Goal: Information Seeking & Learning: Learn about a topic

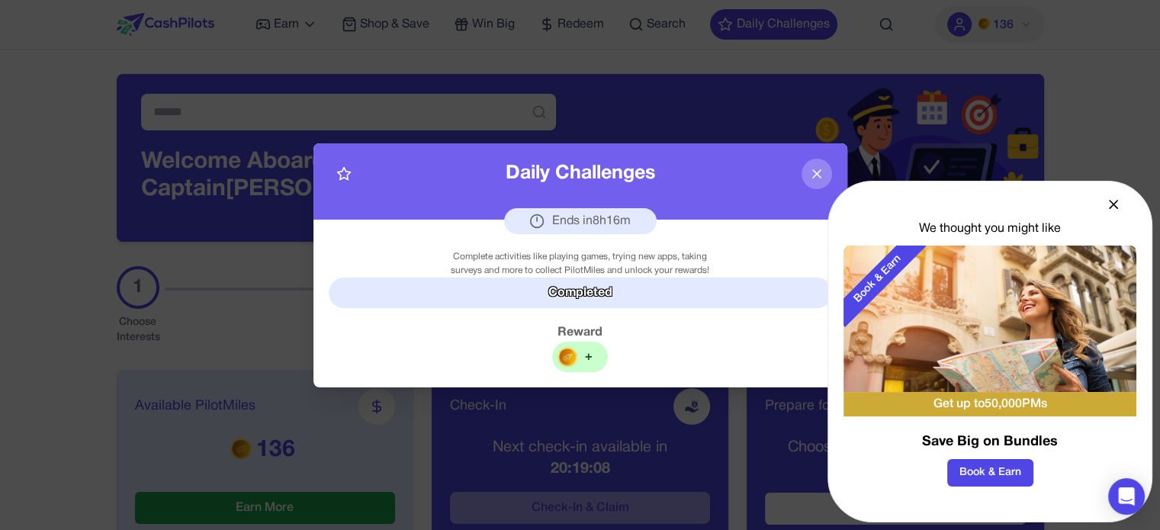
click at [817, 170] on icon at bounding box center [816, 173] width 15 height 15
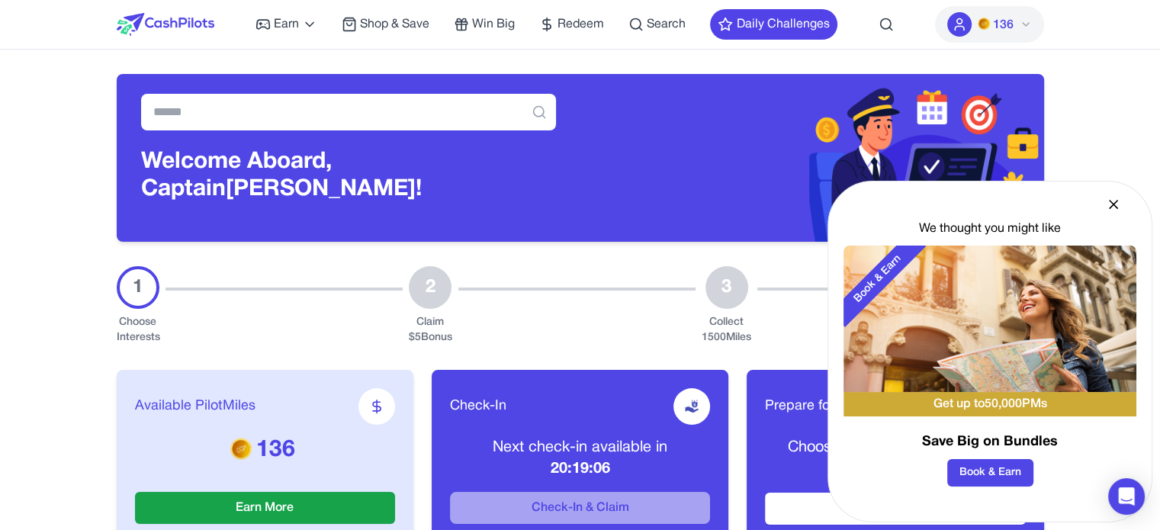
click at [1107, 201] on icon at bounding box center [1113, 204] width 15 height 15
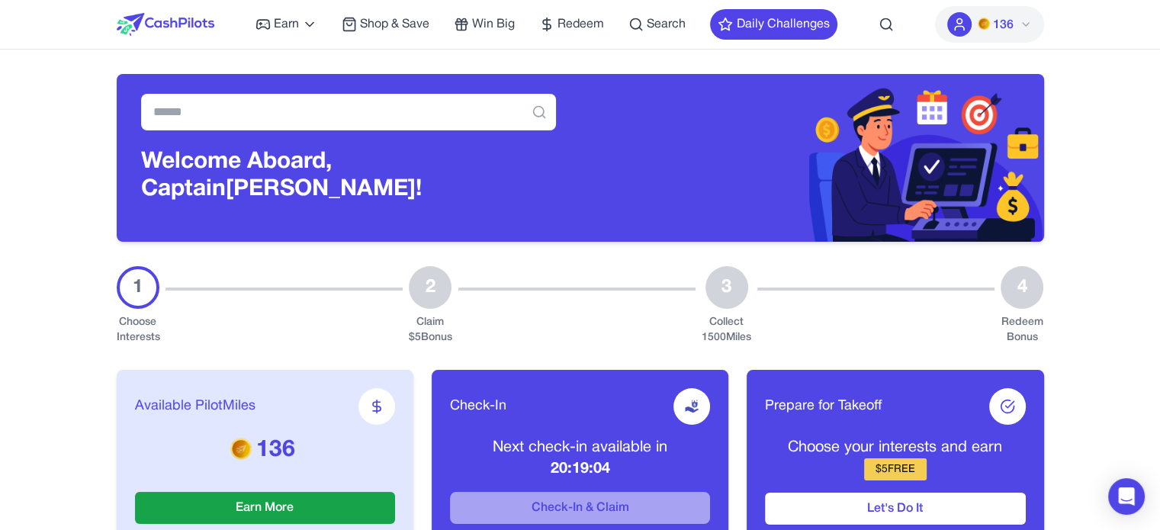
click at [1019, 31] on button "136" at bounding box center [989, 24] width 109 height 37
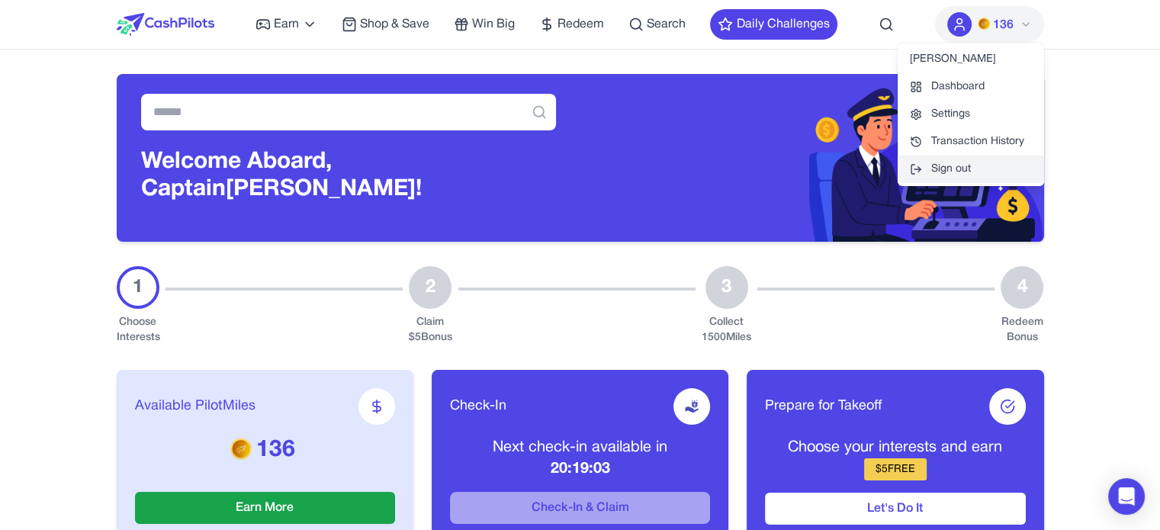
click at [970, 169] on button "Sign out" at bounding box center [971, 169] width 146 height 27
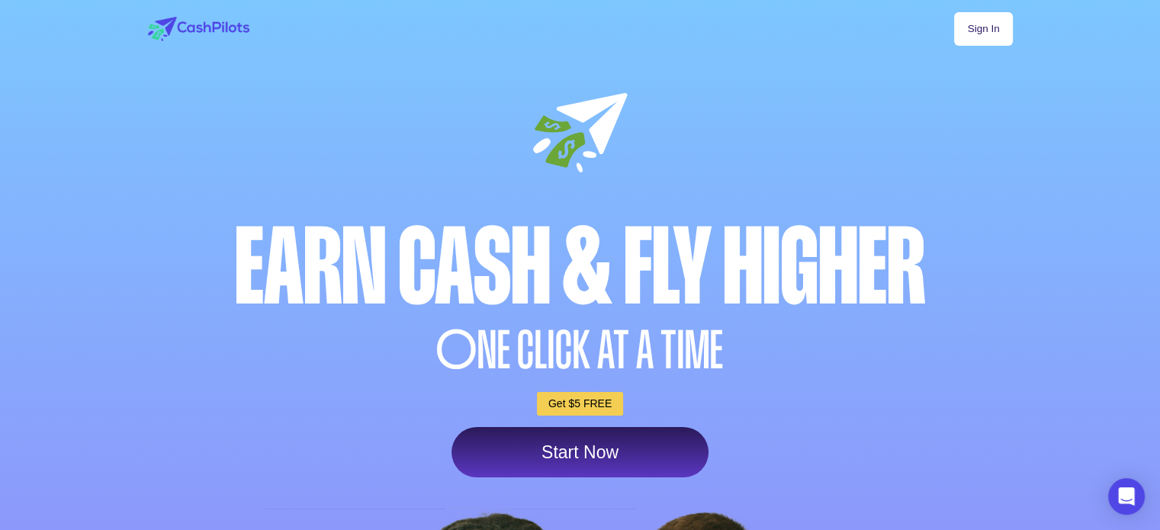
click at [988, 24] on link "Sign In" at bounding box center [983, 29] width 58 height 34
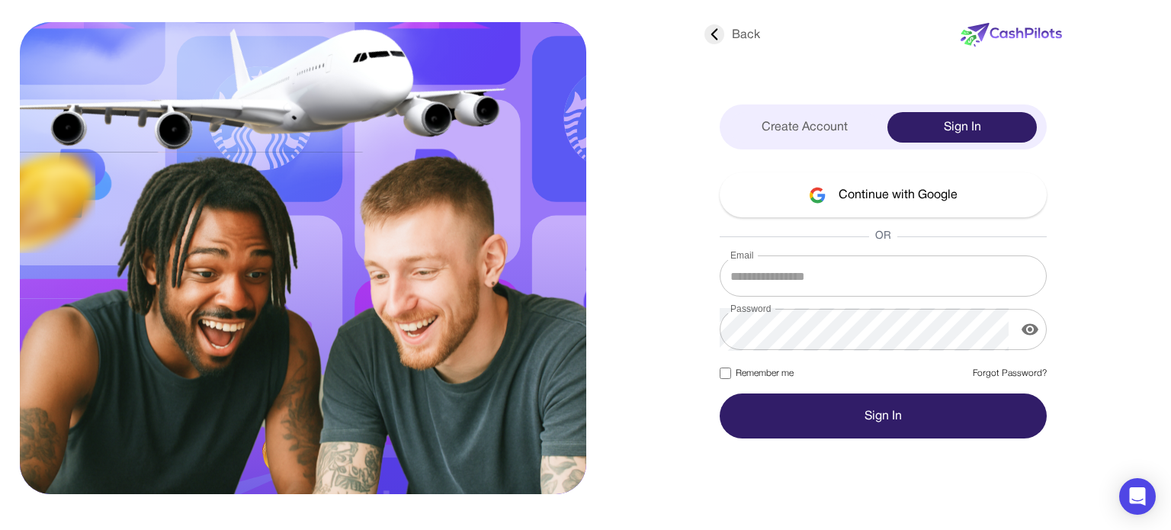
type input "**********"
click at [779, 371] on label "Remember me" at bounding box center [757, 374] width 74 height 14
click at [823, 405] on button "Sign In" at bounding box center [883, 415] width 327 height 45
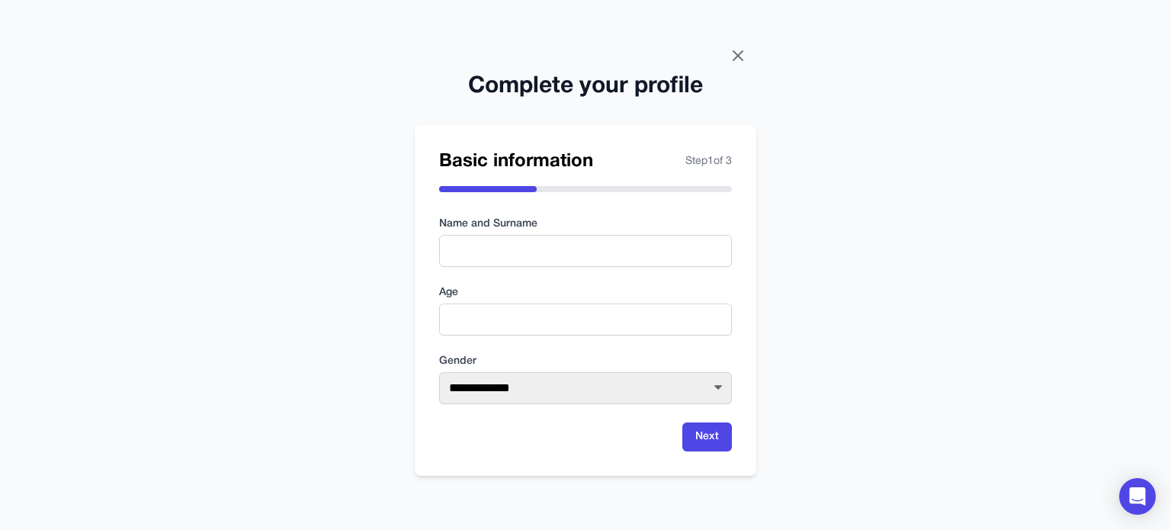
click at [744, 60] on icon at bounding box center [738, 56] width 18 height 18
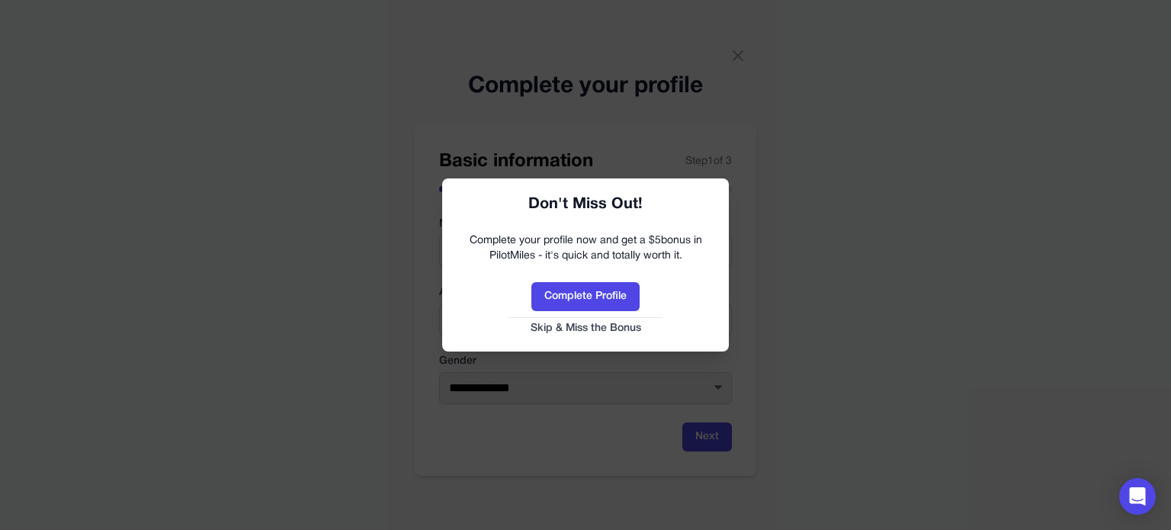
click at [638, 335] on button "Skip & Miss the Bonus" at bounding box center [586, 328] width 256 height 15
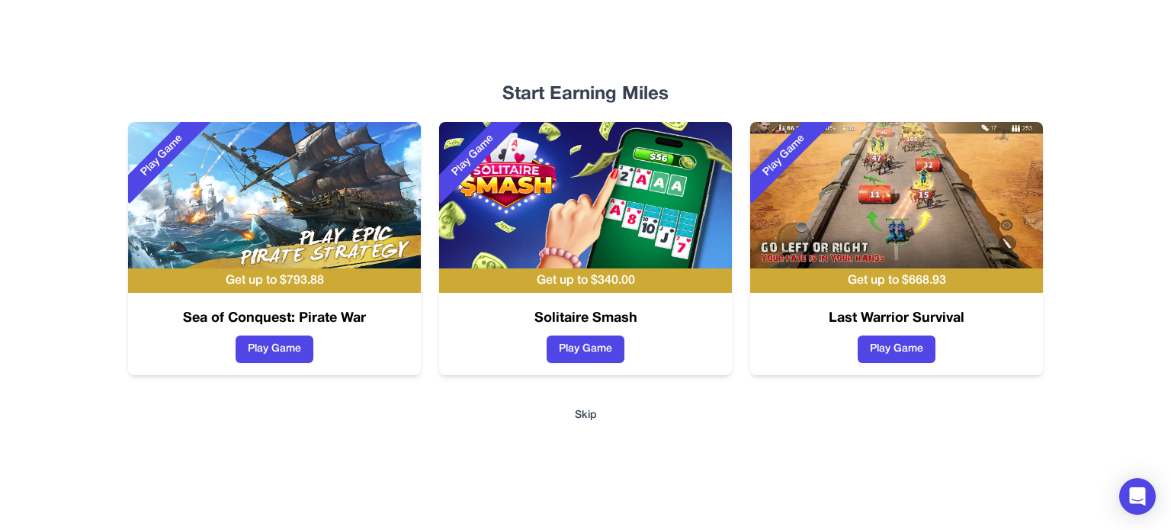
click at [580, 411] on button "Skip" at bounding box center [586, 415] width 22 height 15
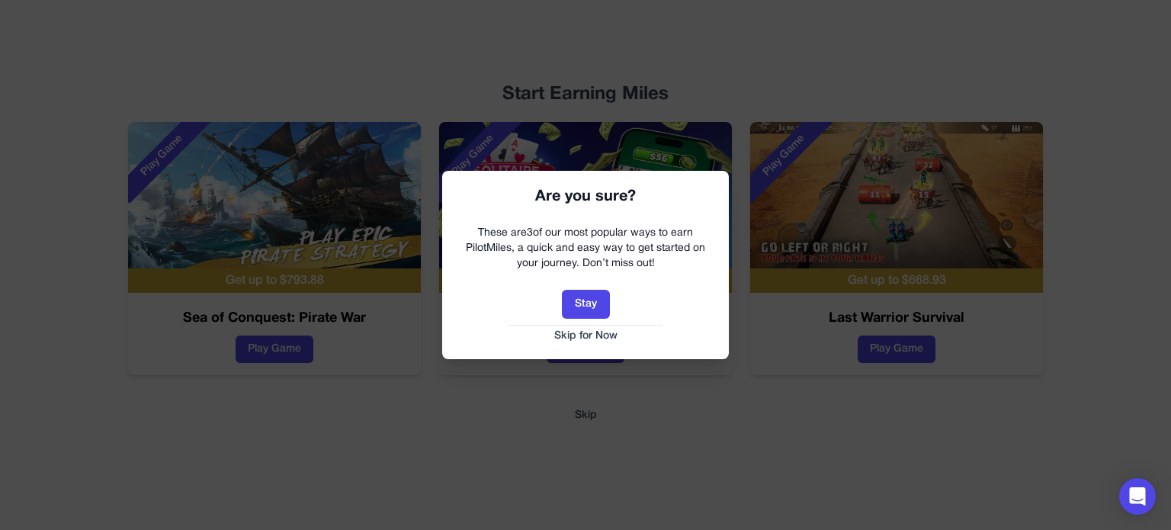
click at [603, 332] on button "Skip for Now" at bounding box center [586, 336] width 256 height 15
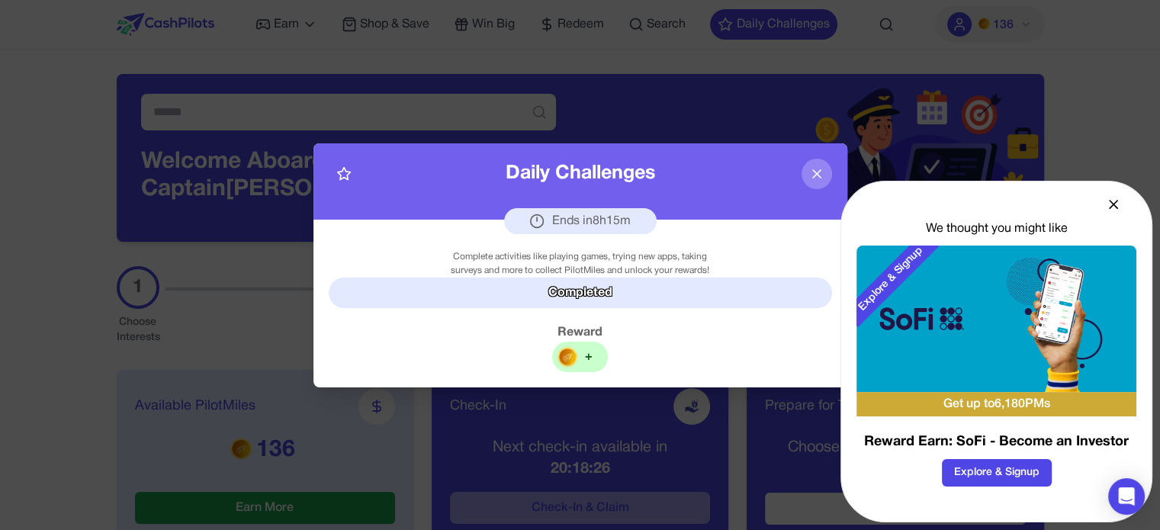
click at [1116, 204] on icon at bounding box center [1113, 204] width 15 height 15
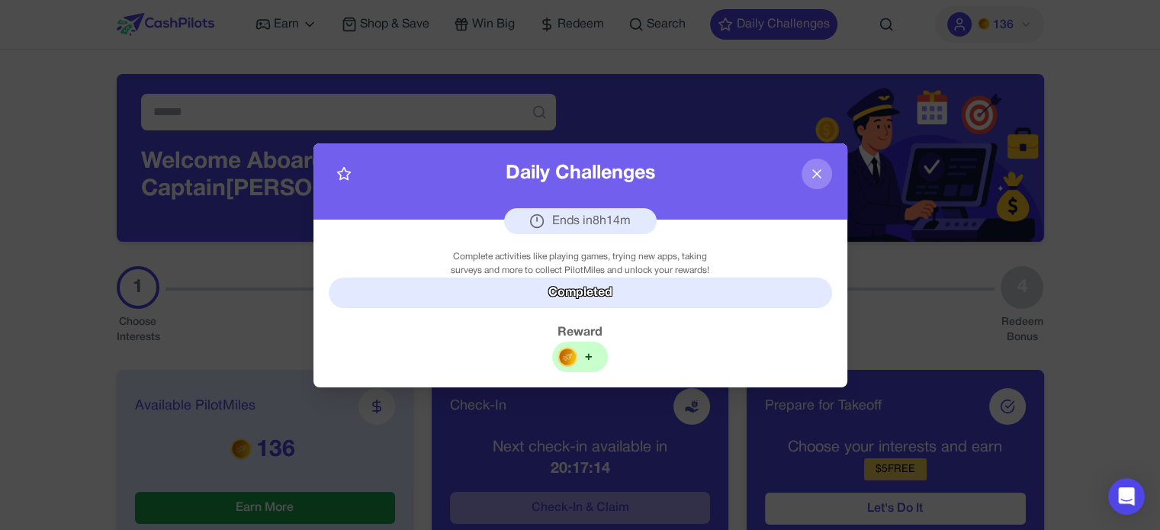
click at [64, 261] on div at bounding box center [580, 265] width 1160 height 530
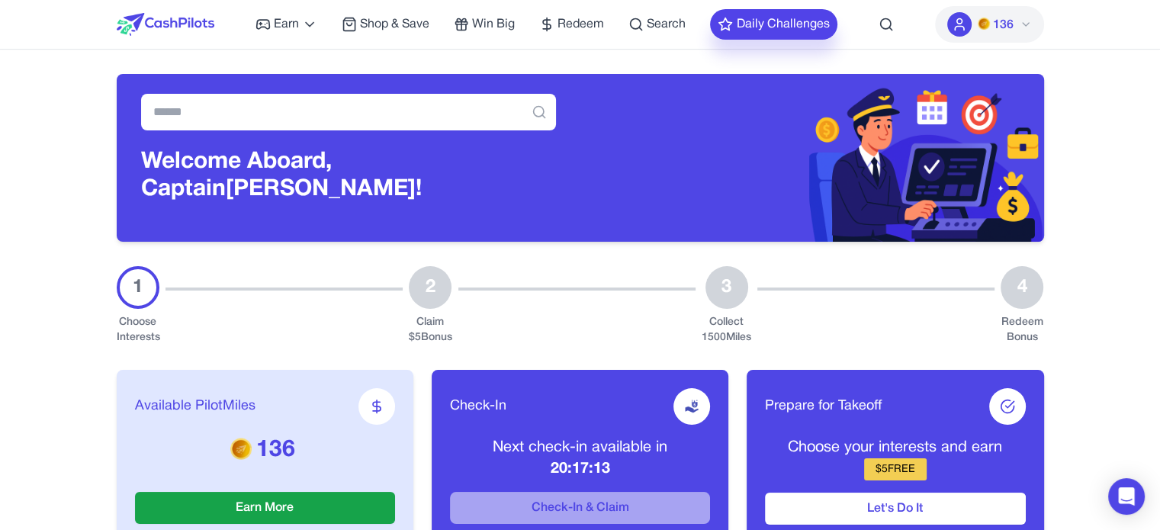
click at [792, 36] on button "Daily Challenges" at bounding box center [773, 24] width 127 height 31
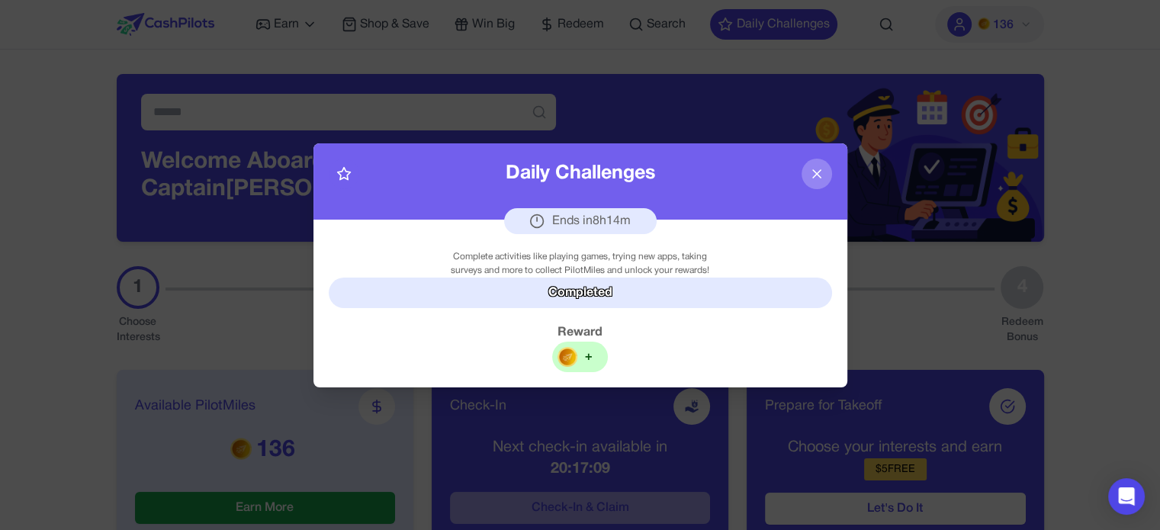
click at [580, 368] on div "+" at bounding box center [580, 357] width 56 height 31
click at [586, 357] on div "+" at bounding box center [589, 357] width 8 height 18
click at [604, 372] on div "Complete activities like playing games, trying new apps, taking surveys and mor…" at bounding box center [580, 304] width 534 height 168
click at [822, 172] on icon at bounding box center [816, 173] width 15 height 15
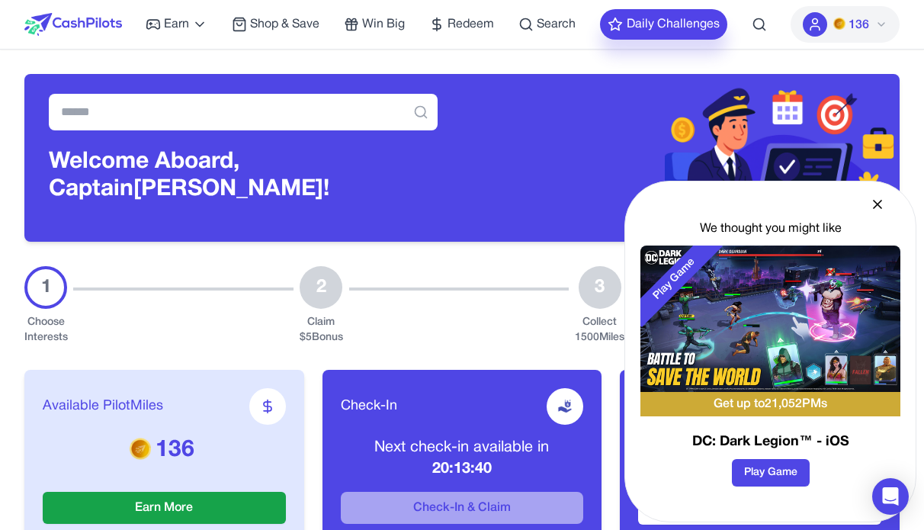
click at [660, 14] on button "Daily Challenges" at bounding box center [663, 24] width 127 height 31
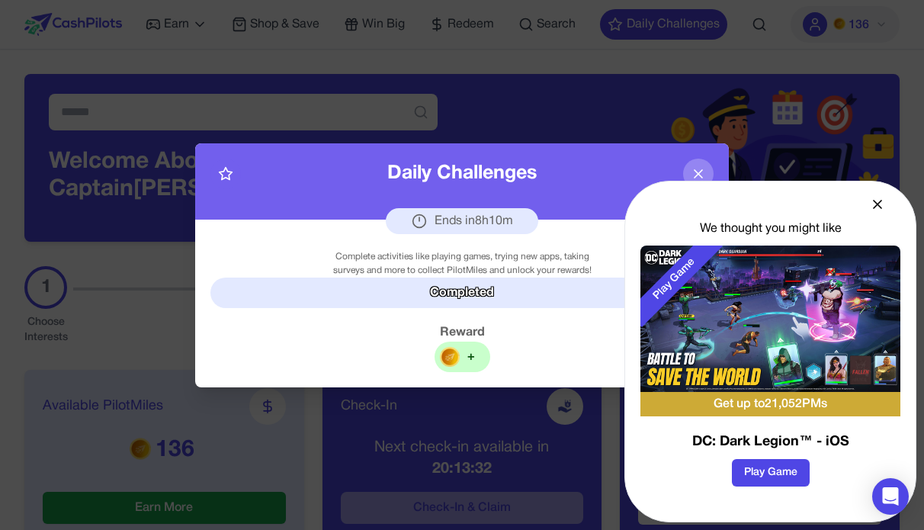
click at [660, 206] on icon at bounding box center [877, 204] width 15 height 15
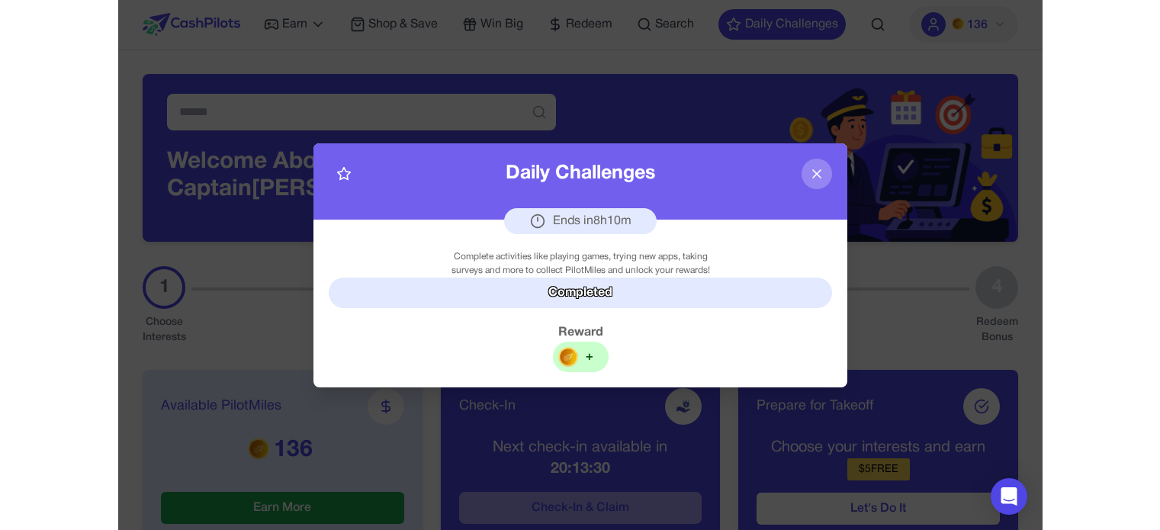
scroll to position [464, 0]
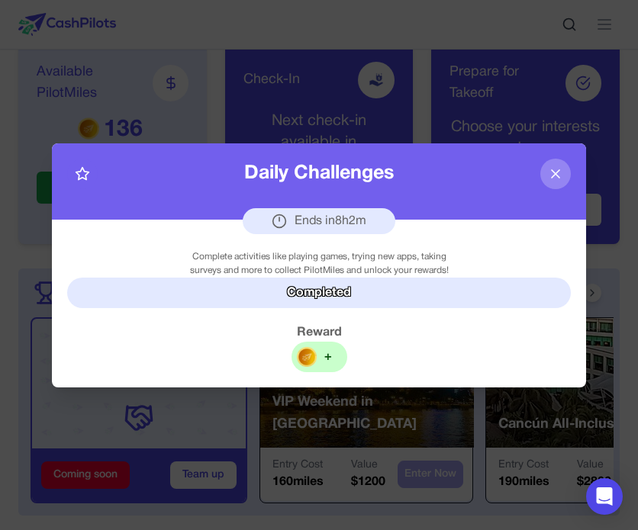
click at [555, 177] on icon at bounding box center [555, 173] width 15 height 15
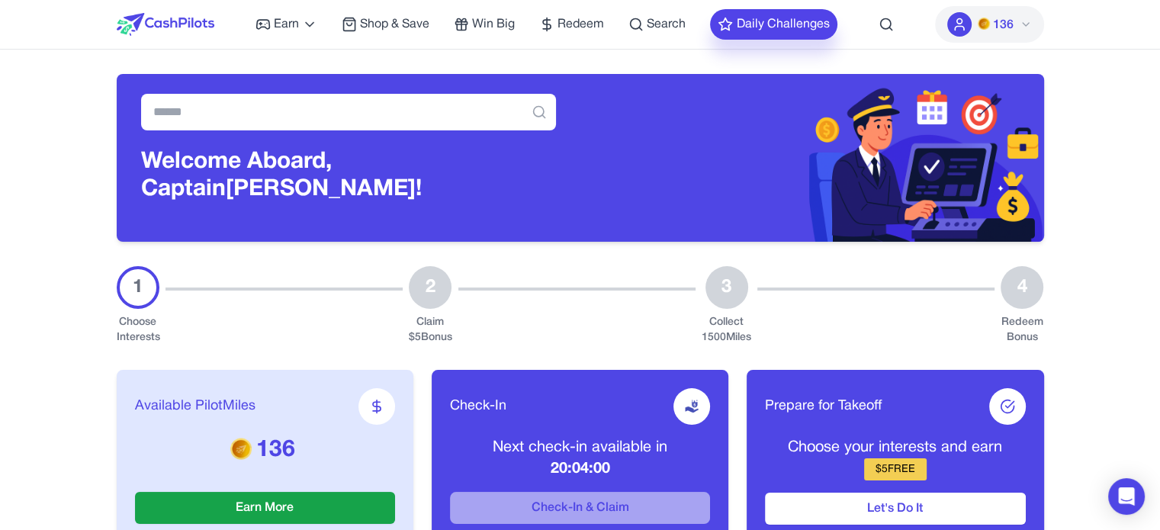
click at [814, 17] on button "Daily Challenges" at bounding box center [773, 24] width 127 height 31
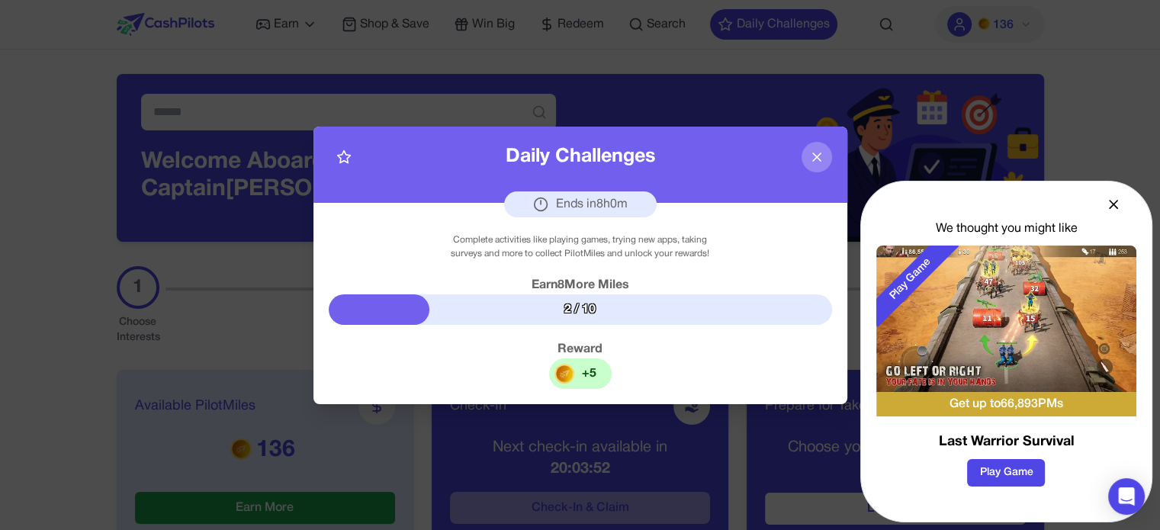
click at [814, 156] on icon at bounding box center [817, 157] width 8 height 8
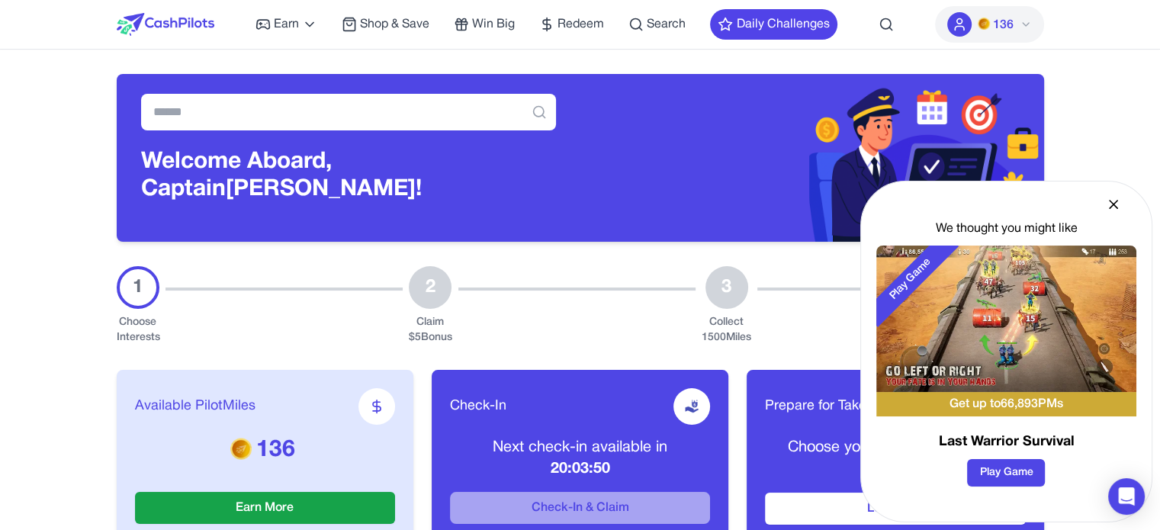
click at [1116, 210] on icon at bounding box center [1113, 204] width 15 height 15
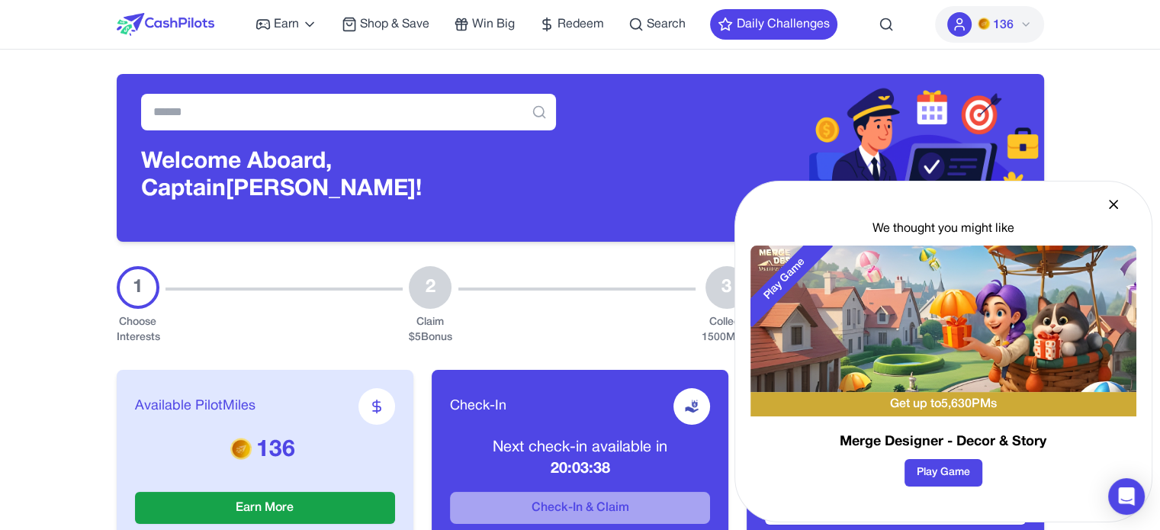
click at [1110, 207] on icon at bounding box center [1113, 204] width 15 height 15
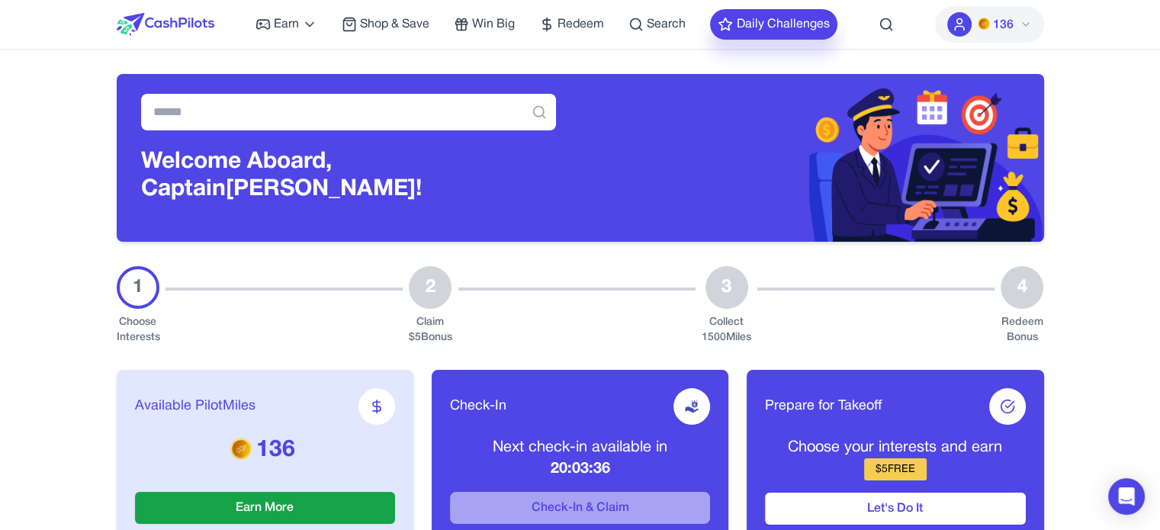
click at [785, 14] on button "Daily Challenges" at bounding box center [773, 24] width 127 height 31
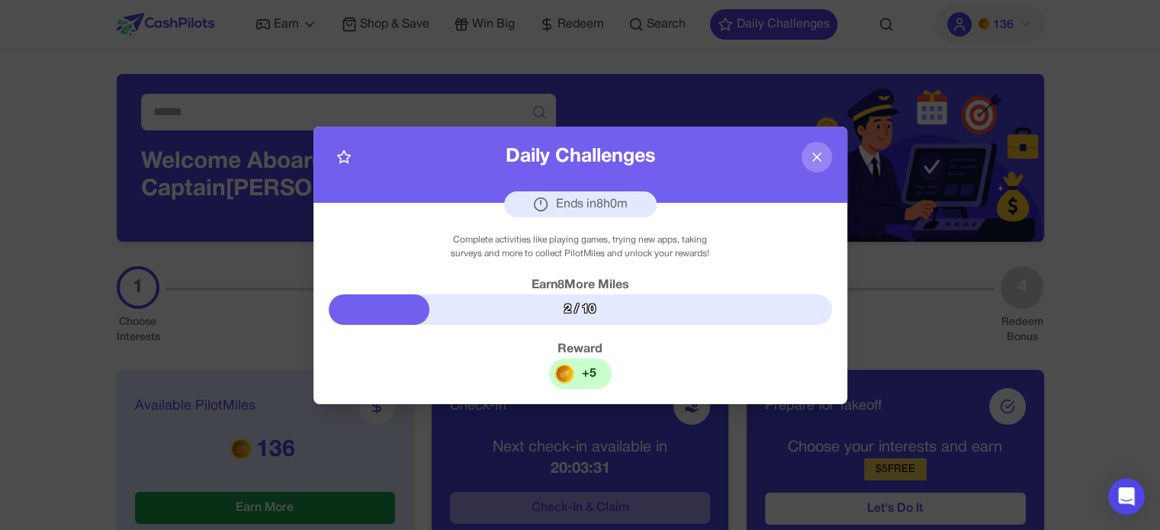
click at [579, 153] on div "Daily Challenges" at bounding box center [580, 157] width 149 height 29
click at [539, 170] on div "Daily Challenges" at bounding box center [580, 157] width 149 height 29
drag, startPoint x: 562, startPoint y: 311, endPoint x: 593, endPoint y: 316, distance: 31.0
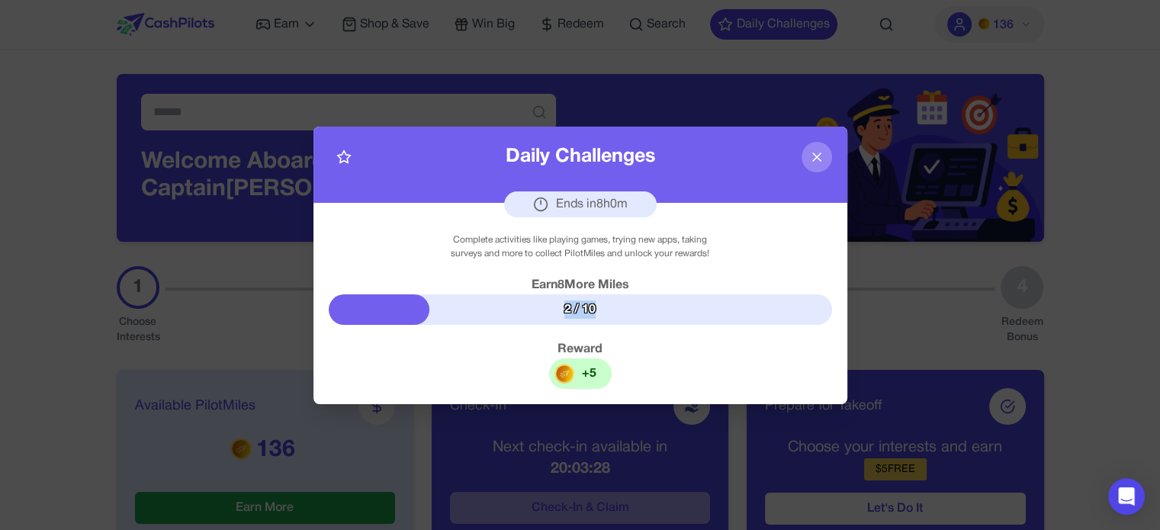
click at [593, 316] on div "2 / 10" at bounding box center [580, 309] width 503 height 31
click at [813, 160] on icon at bounding box center [817, 157] width 8 height 8
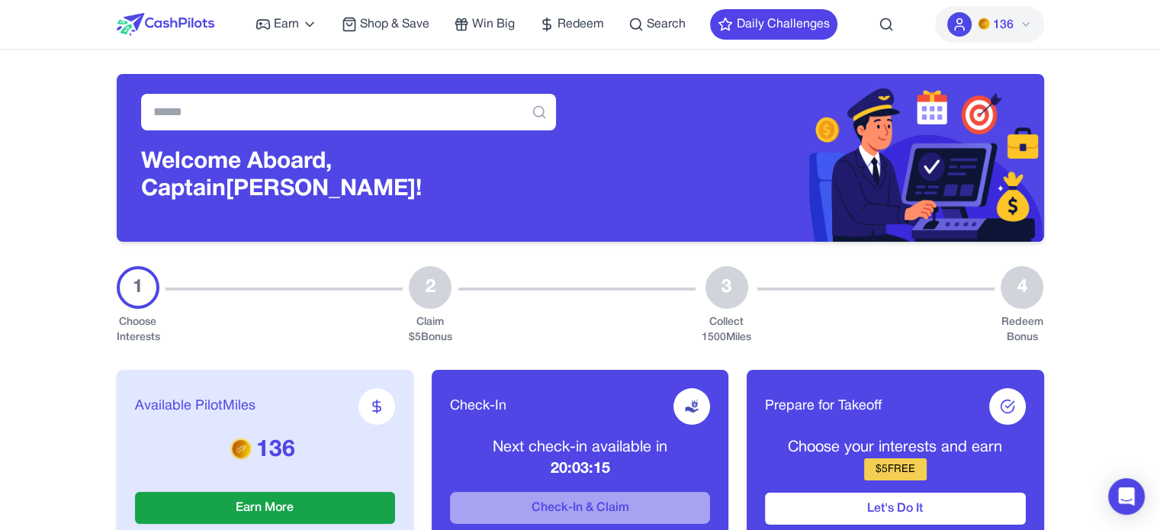
click at [1004, 18] on span "136" at bounding box center [1003, 25] width 21 height 18
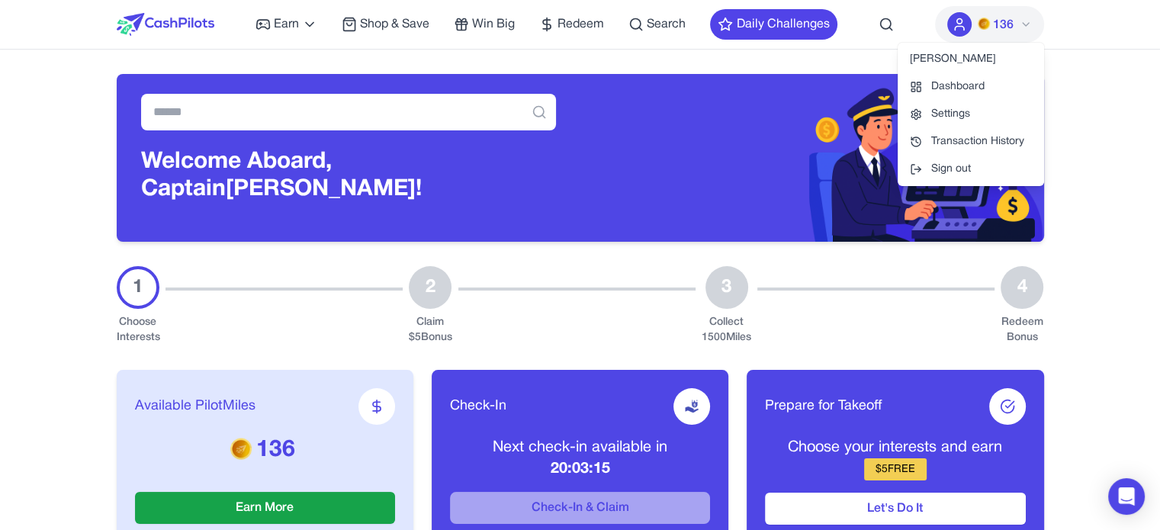
click at [1010, 21] on span "136" at bounding box center [1003, 25] width 21 height 18
click at [671, 103] on img at bounding box center [812, 158] width 464 height 168
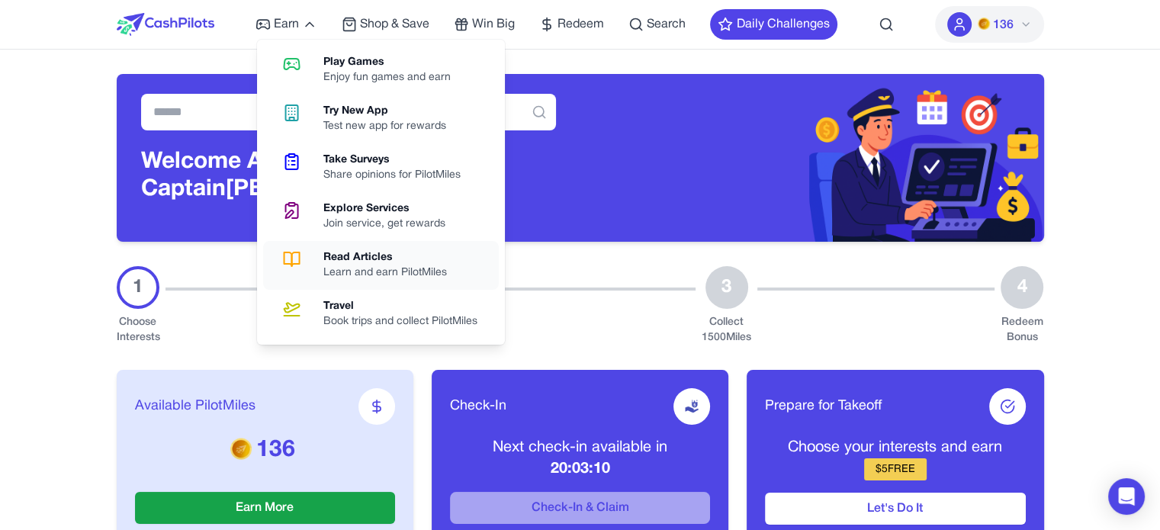
click at [390, 243] on link "Read Articles Learn and earn PilotMiles" at bounding box center [381, 265] width 236 height 49
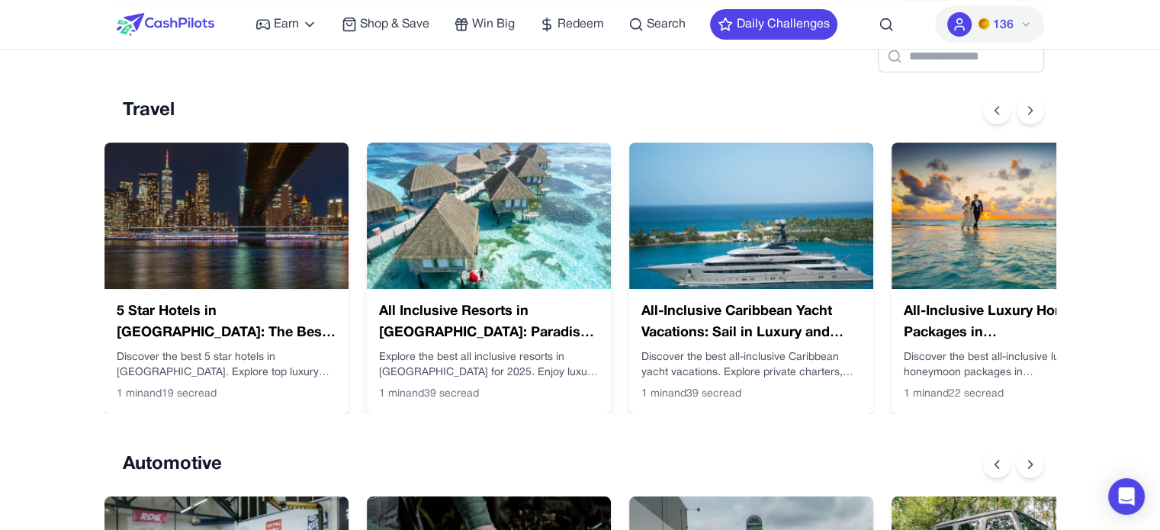
scroll to position [229, 0]
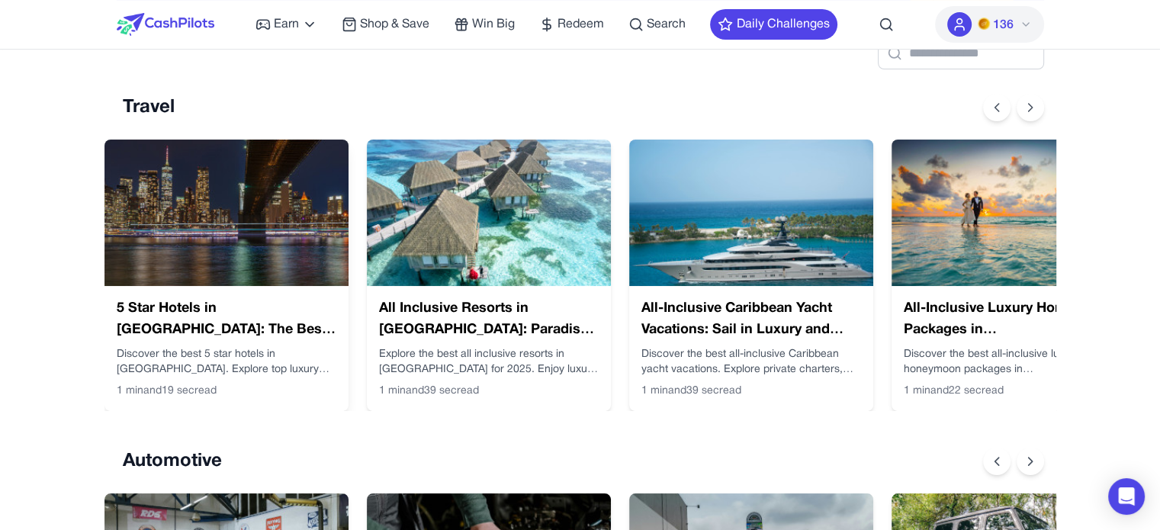
click at [285, 223] on img at bounding box center [226, 213] width 244 height 146
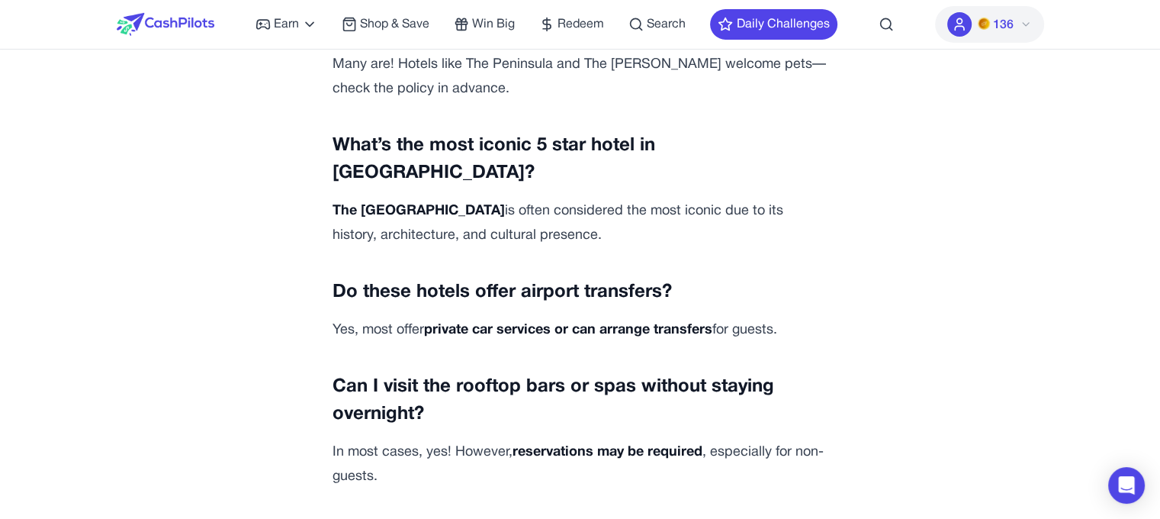
scroll to position [5185, 0]
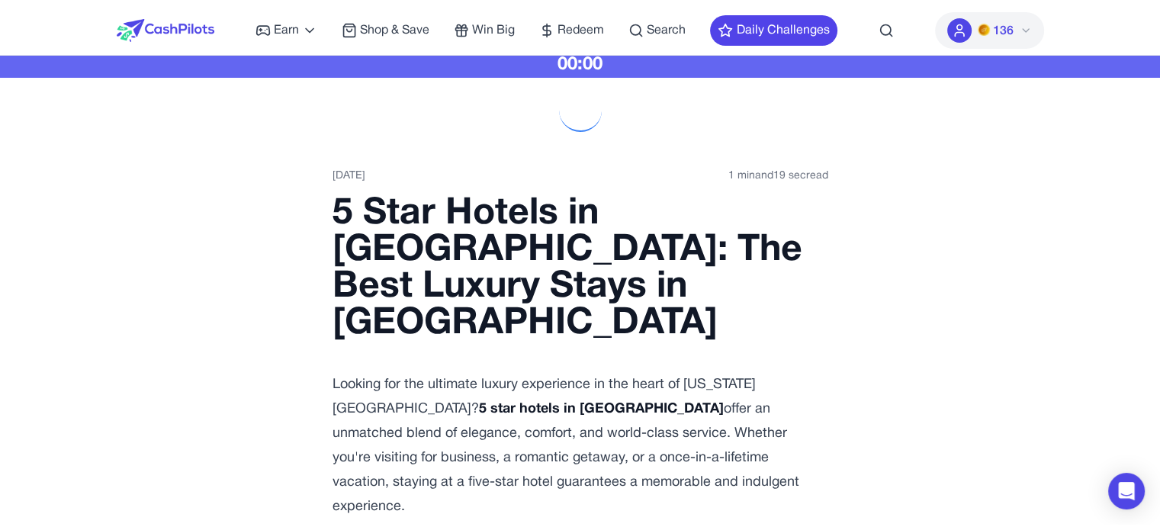
scroll to position [0, 0]
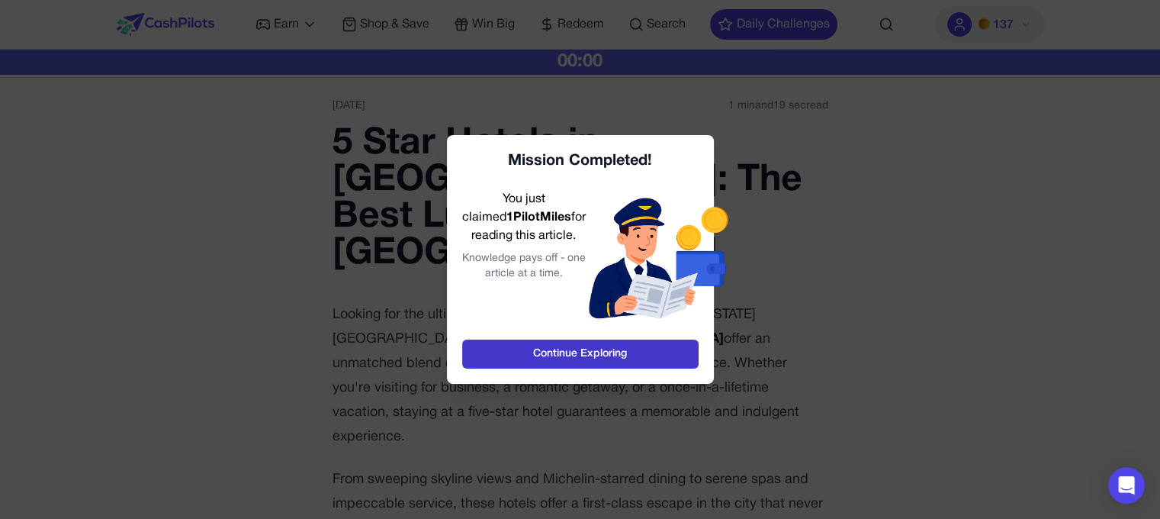
click at [630, 354] on link "Continue Exploring" at bounding box center [580, 353] width 236 height 29
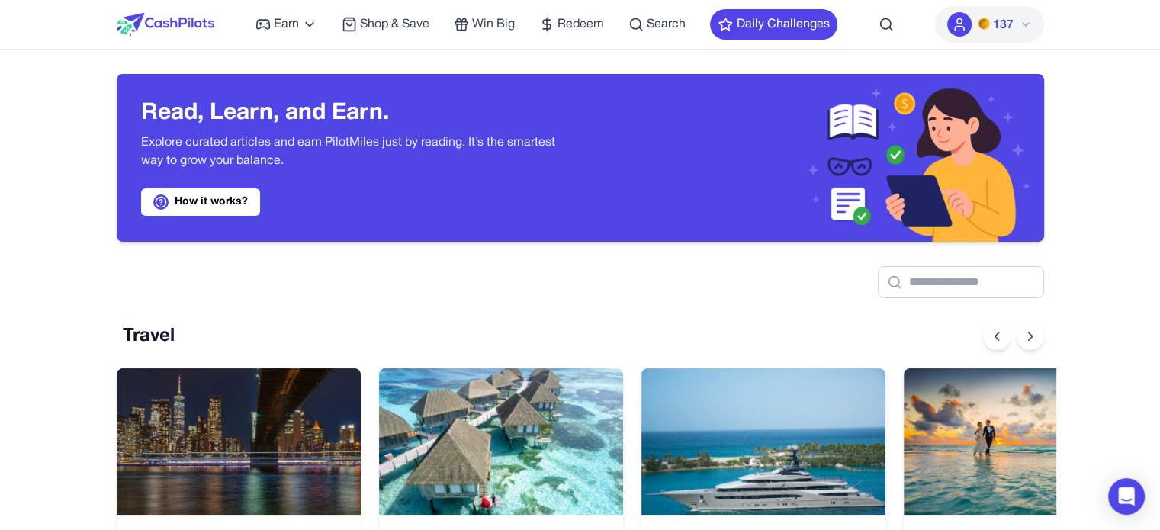
scroll to position [0, 12]
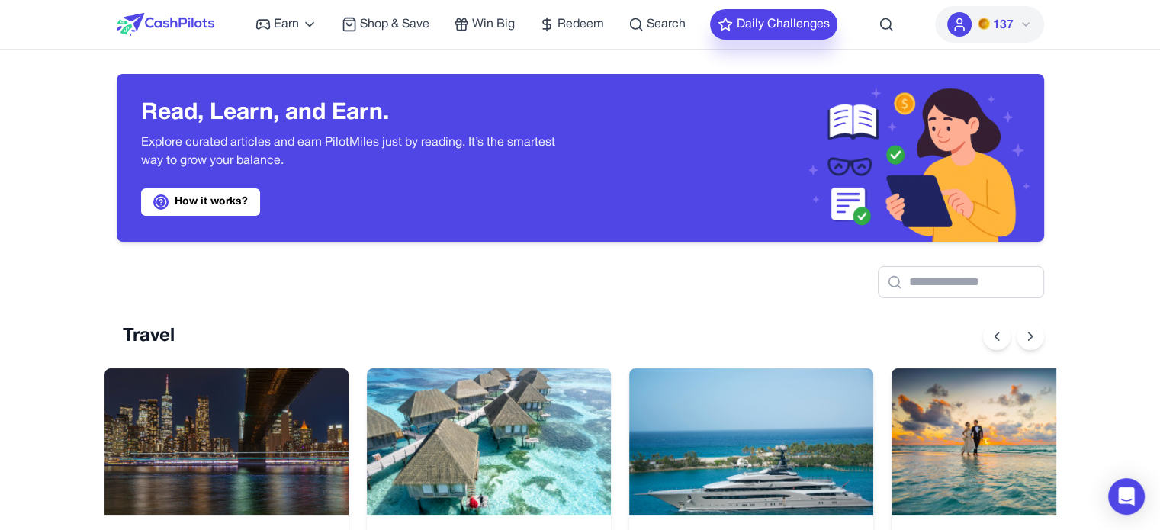
click at [793, 27] on button "Daily Challenges" at bounding box center [773, 24] width 127 height 31
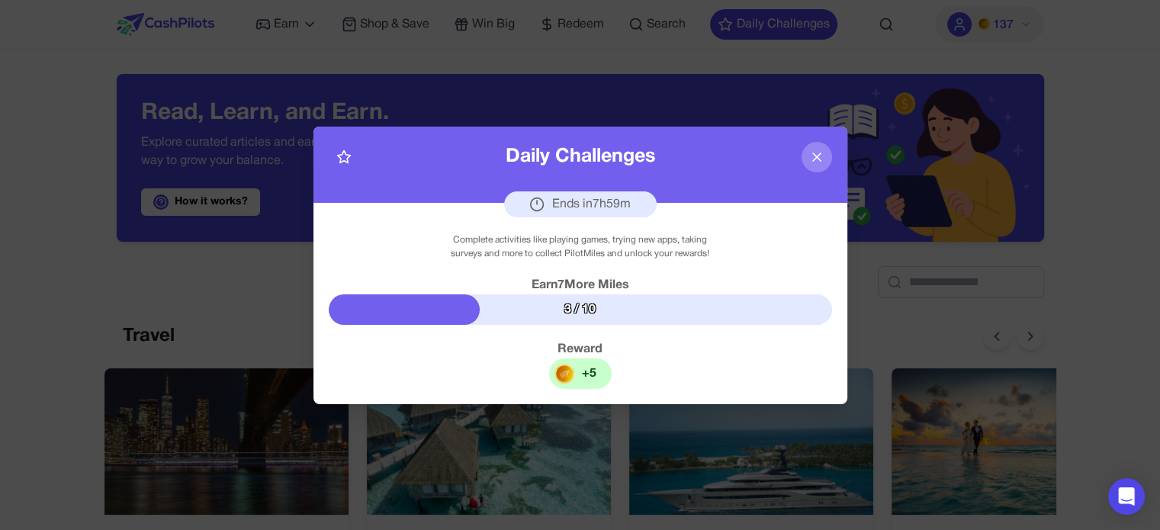
click at [814, 151] on icon at bounding box center [816, 156] width 15 height 15
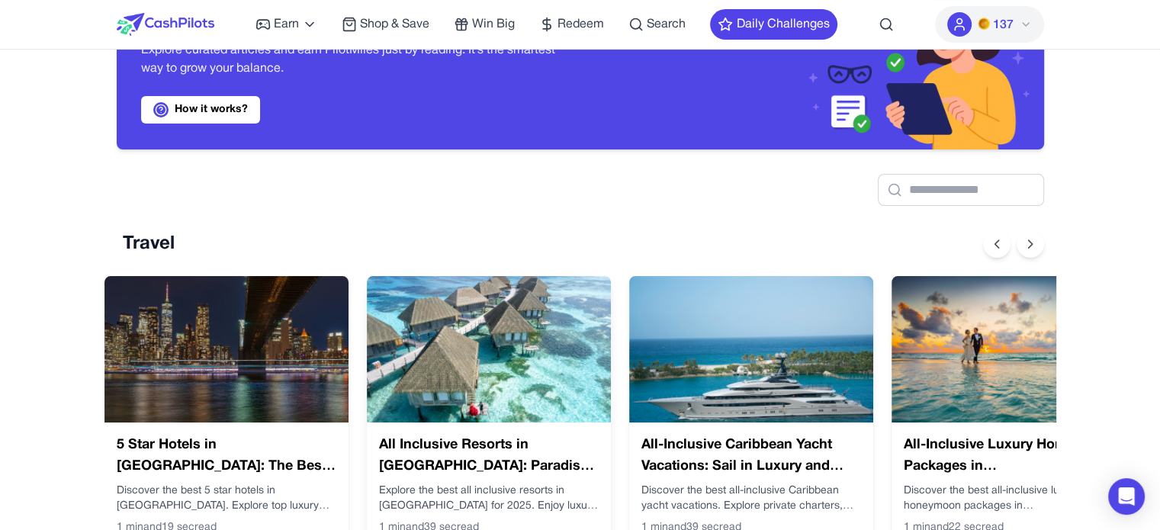
scroll to position [153, 0]
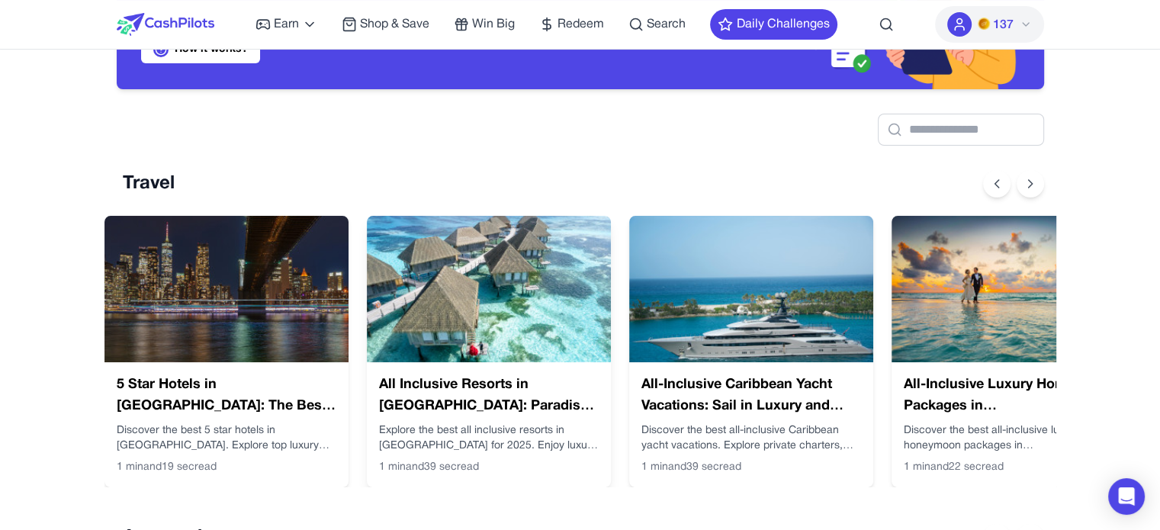
click at [543, 287] on img at bounding box center [489, 289] width 244 height 146
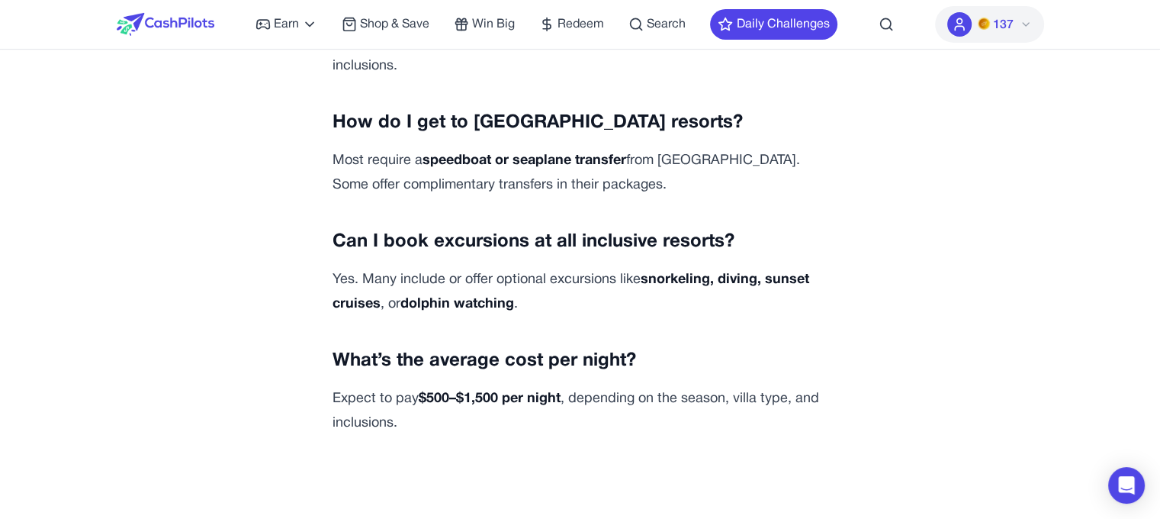
scroll to position [5414, 0]
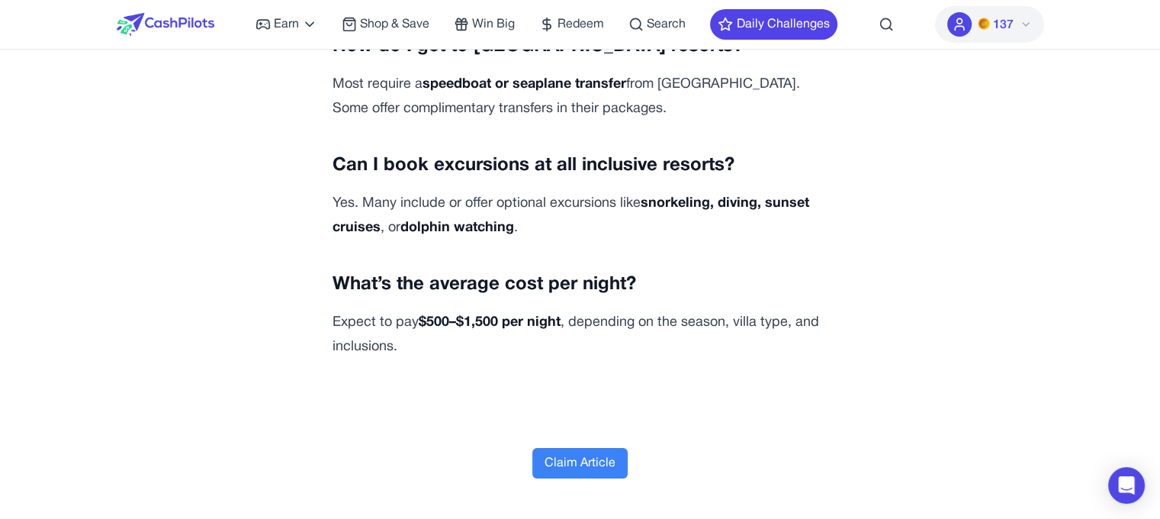
click at [613, 448] on button "Claim Article" at bounding box center [579, 463] width 95 height 31
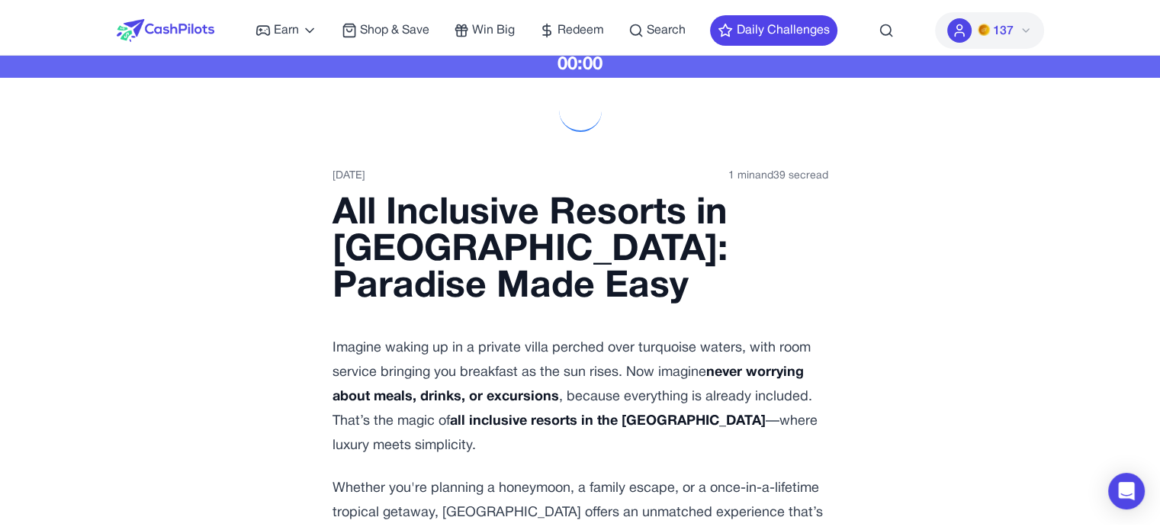
scroll to position [0, 0]
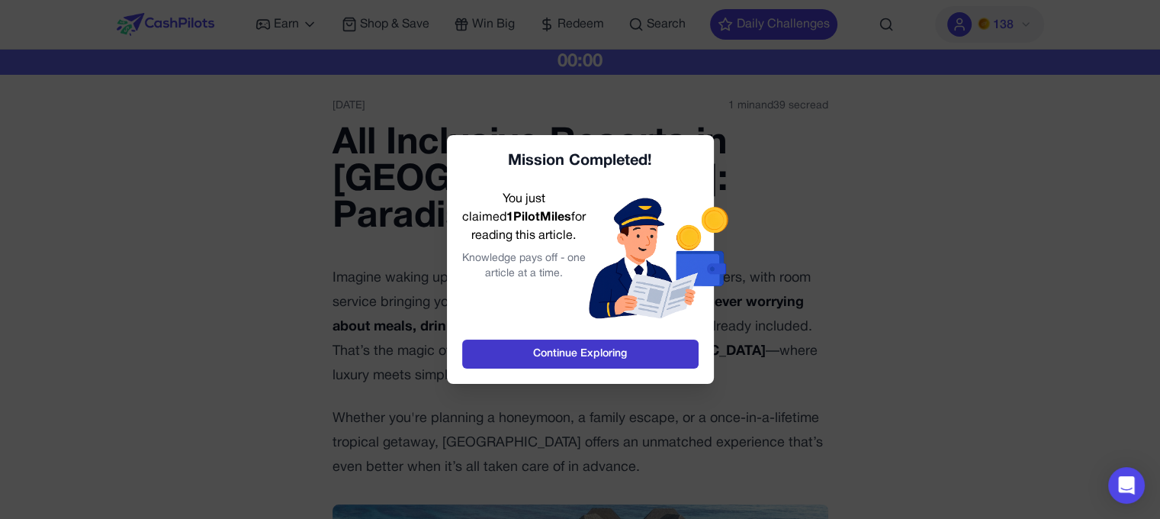
click at [596, 356] on link "Continue Exploring" at bounding box center [580, 353] width 236 height 29
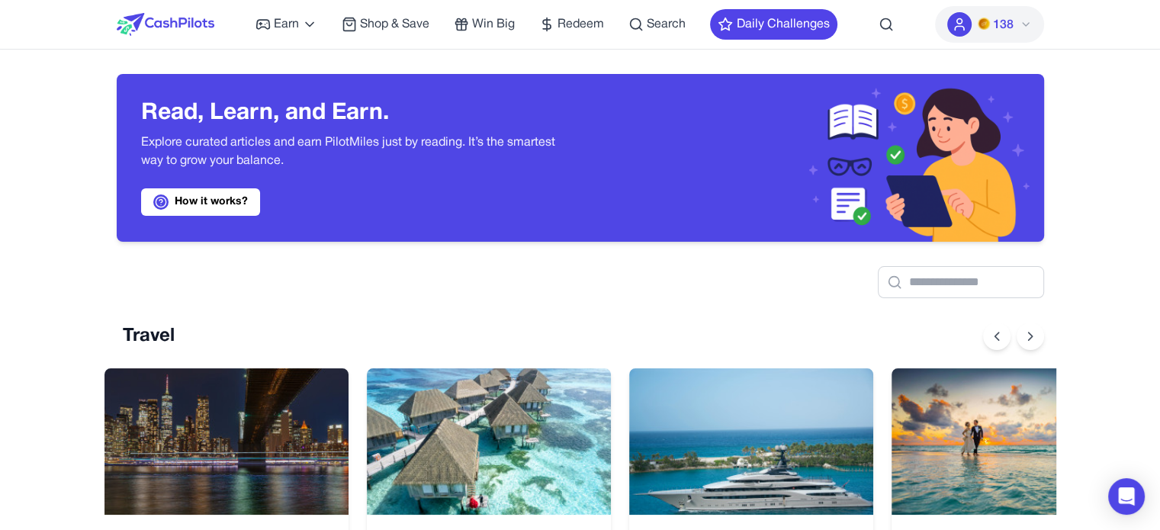
scroll to position [0, 12]
click at [785, 27] on button "Daily Challenges" at bounding box center [773, 24] width 127 height 31
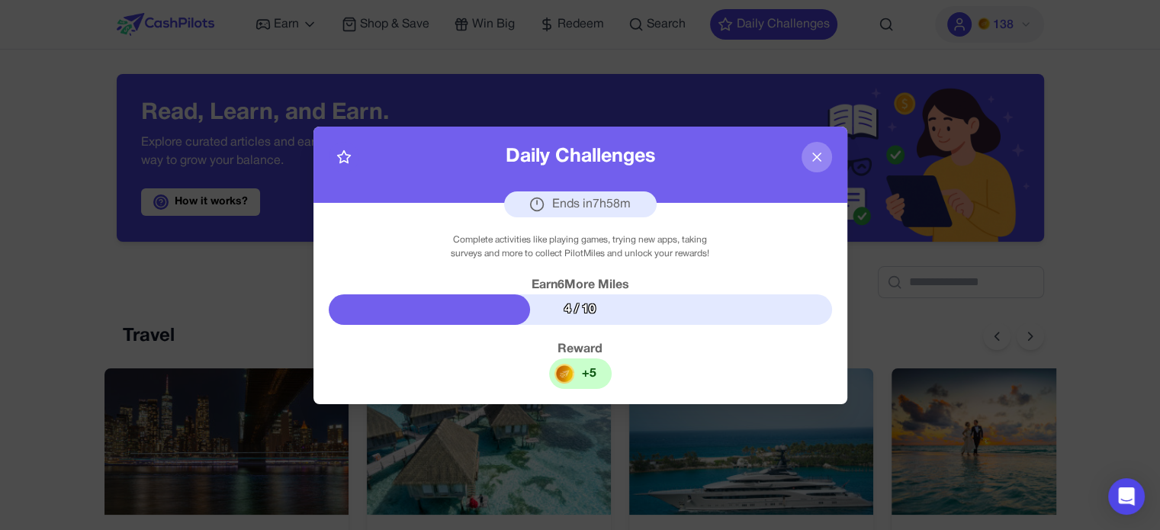
click at [811, 159] on icon at bounding box center [816, 156] width 15 height 15
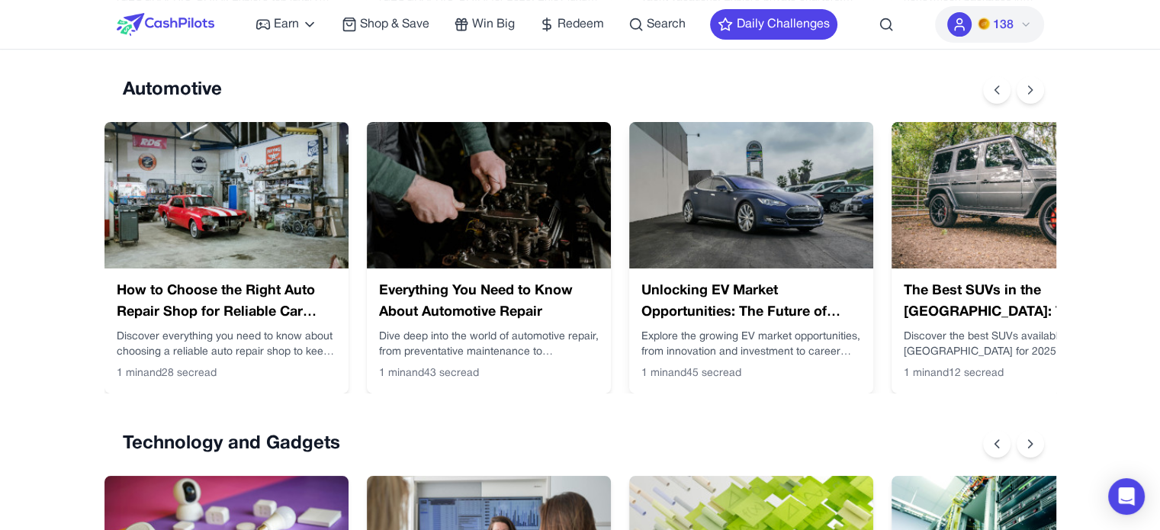
scroll to position [610, 0]
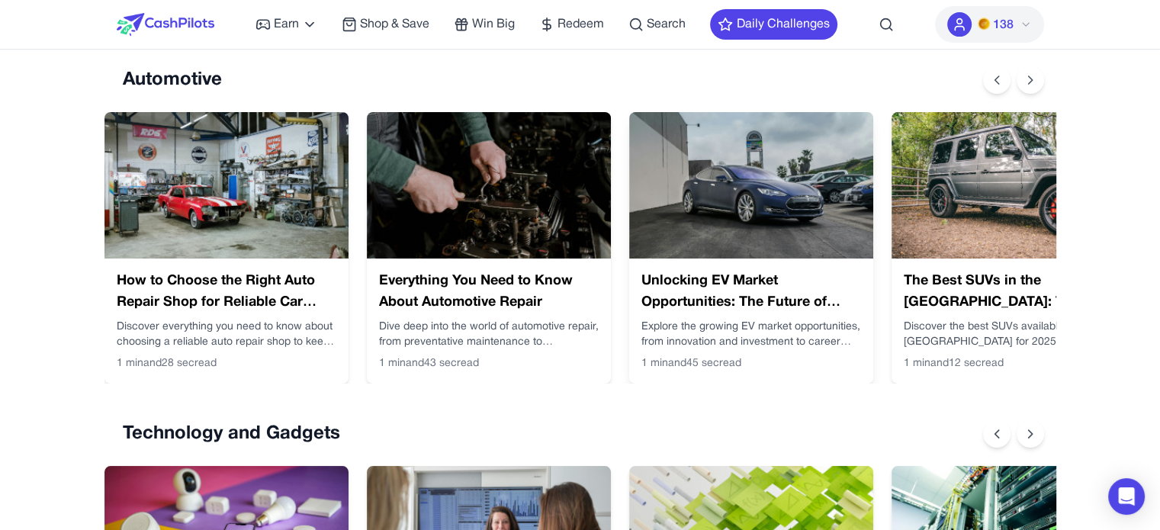
click at [759, 191] on img at bounding box center [751, 185] width 244 height 146
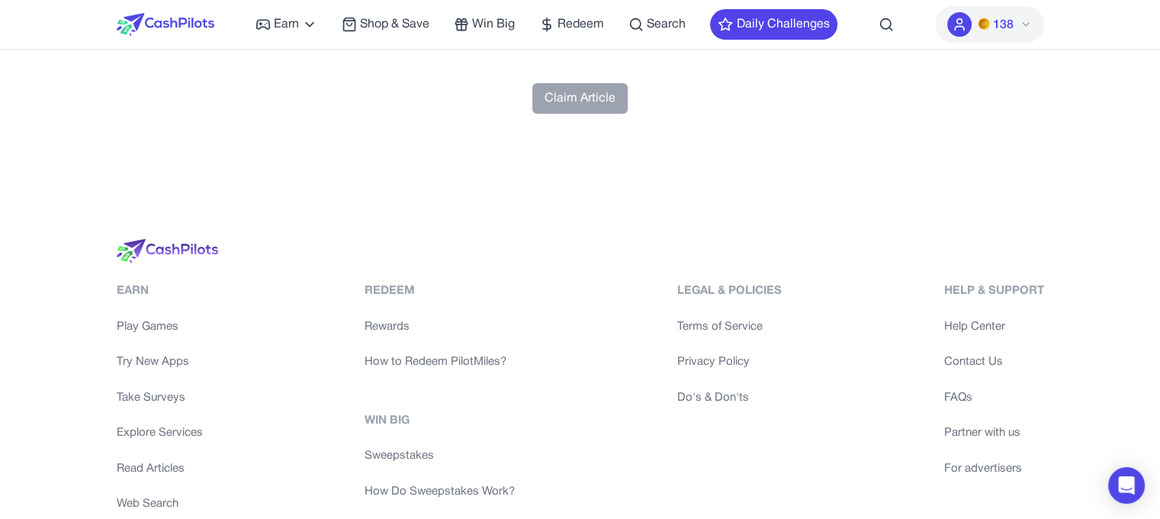
scroll to position [6101, 0]
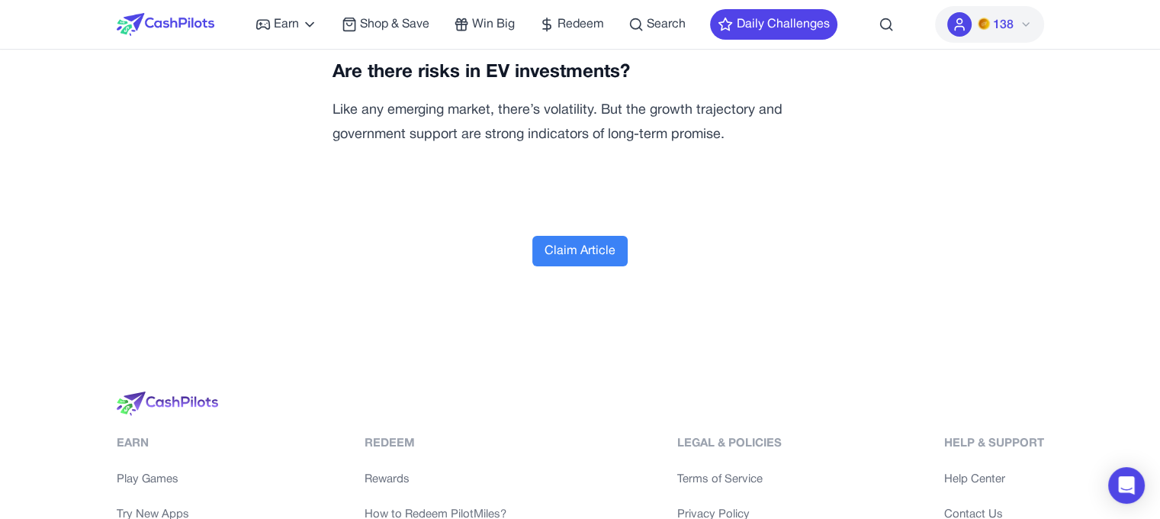
click at [599, 266] on button "Claim Article" at bounding box center [579, 251] width 95 height 31
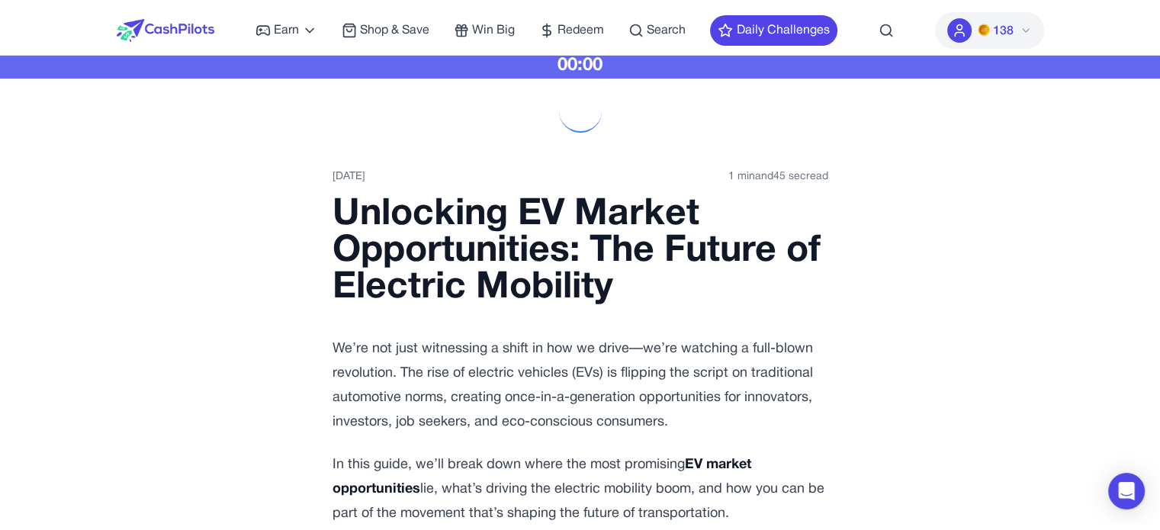
scroll to position [0, 0]
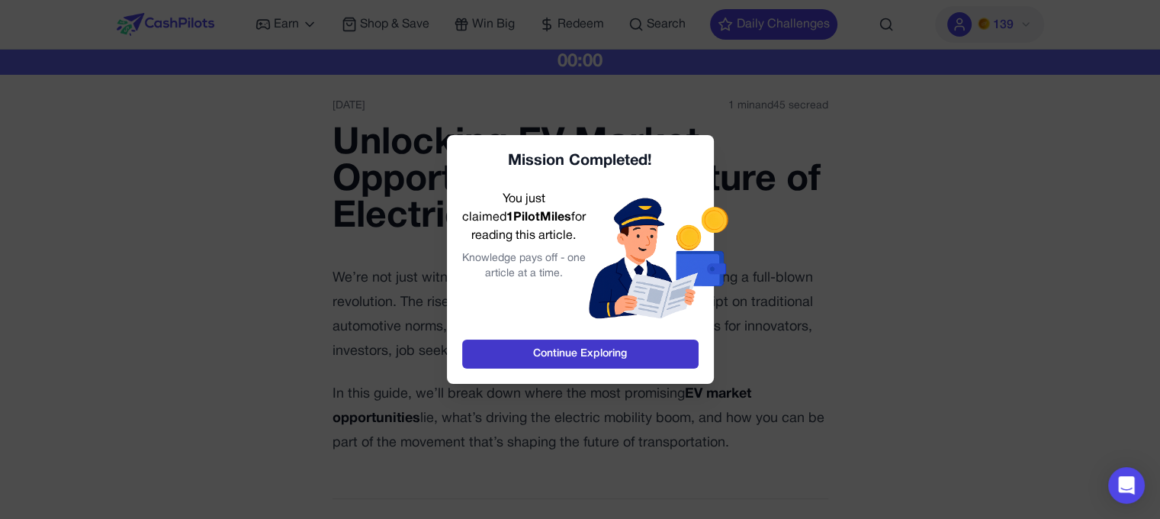
click at [567, 352] on link "Continue Exploring" at bounding box center [580, 353] width 236 height 29
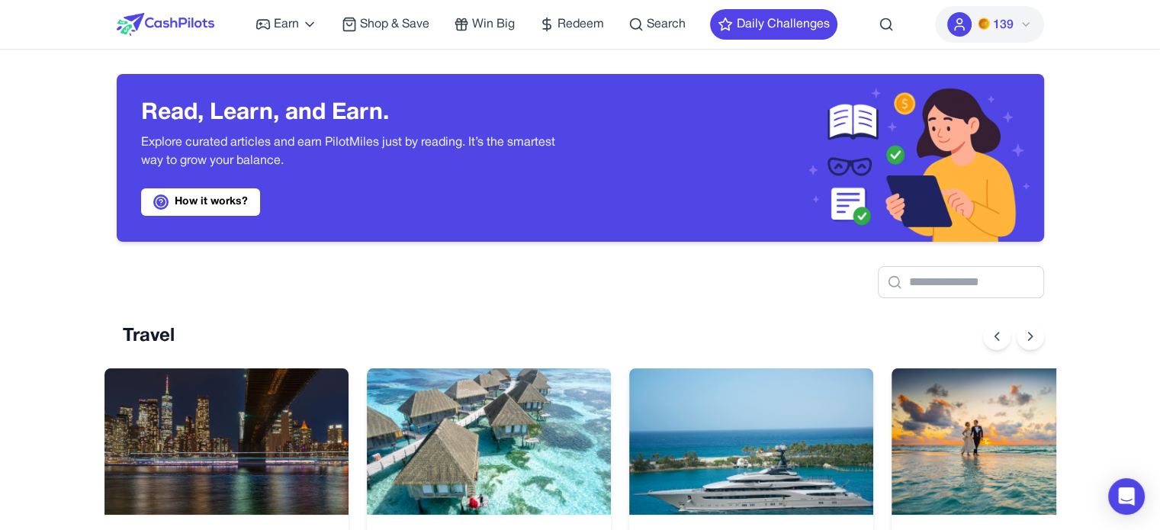
scroll to position [0, 12]
click at [811, 18] on button "Daily Challenges" at bounding box center [773, 24] width 127 height 31
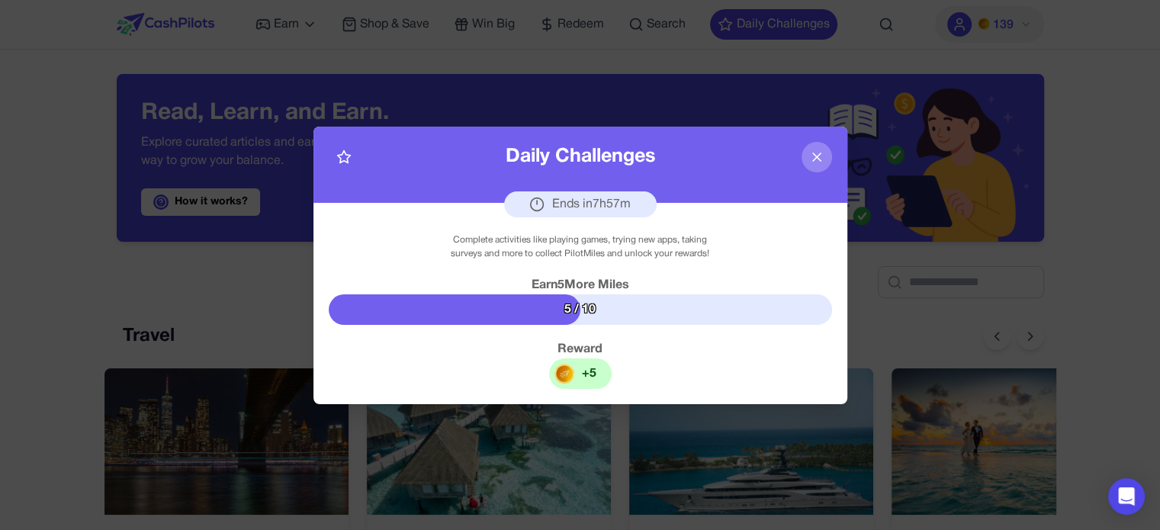
click at [823, 159] on icon at bounding box center [816, 156] width 15 height 15
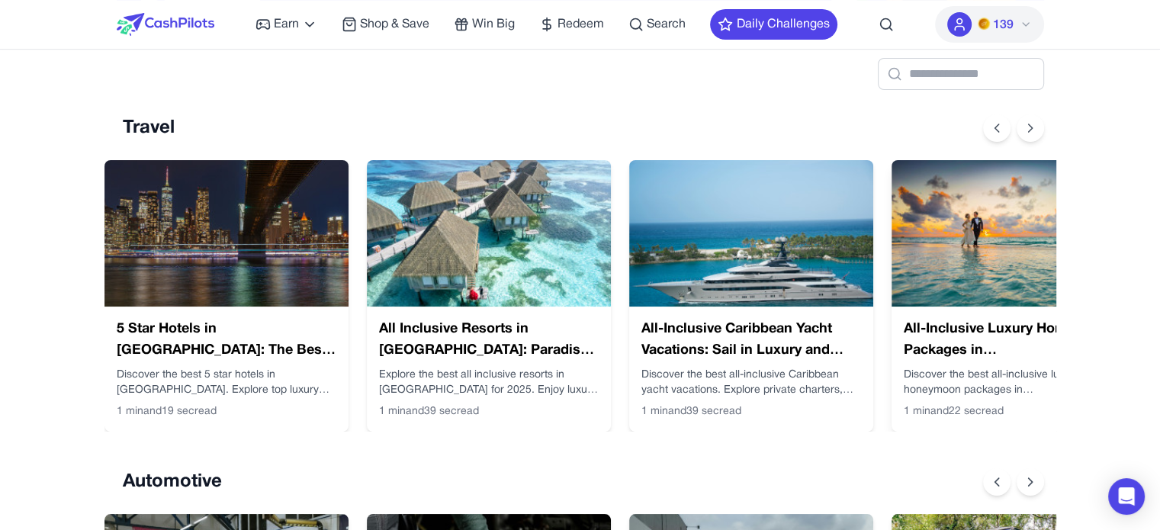
scroll to position [305, 0]
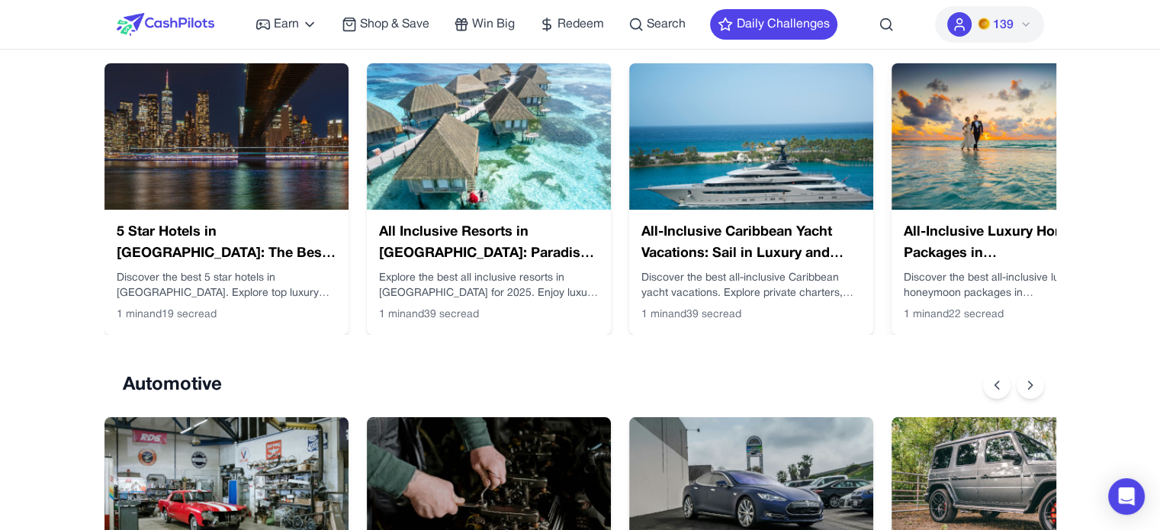
click at [949, 162] on img at bounding box center [1013, 136] width 244 height 146
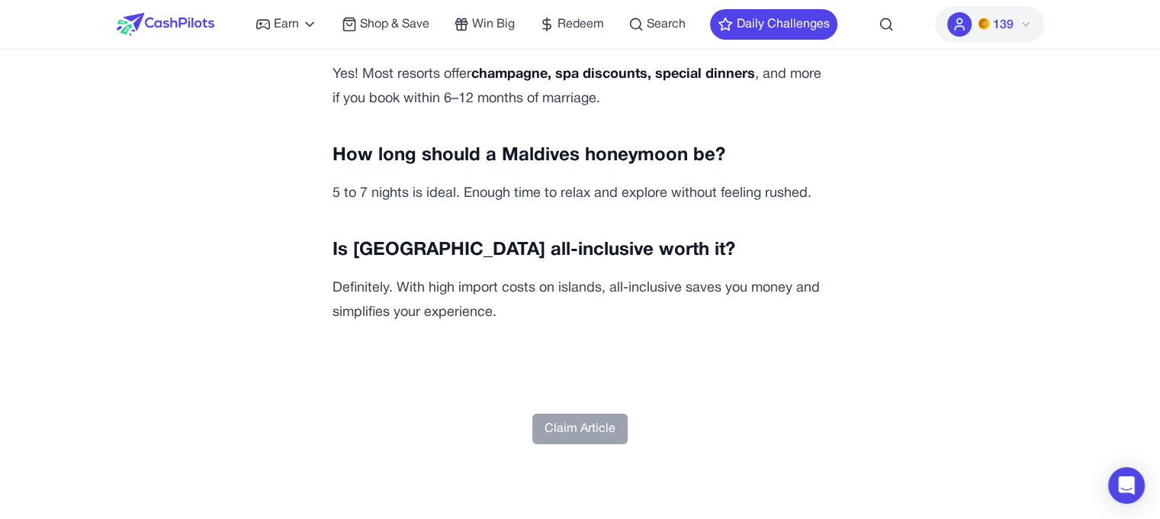
scroll to position [5338, 0]
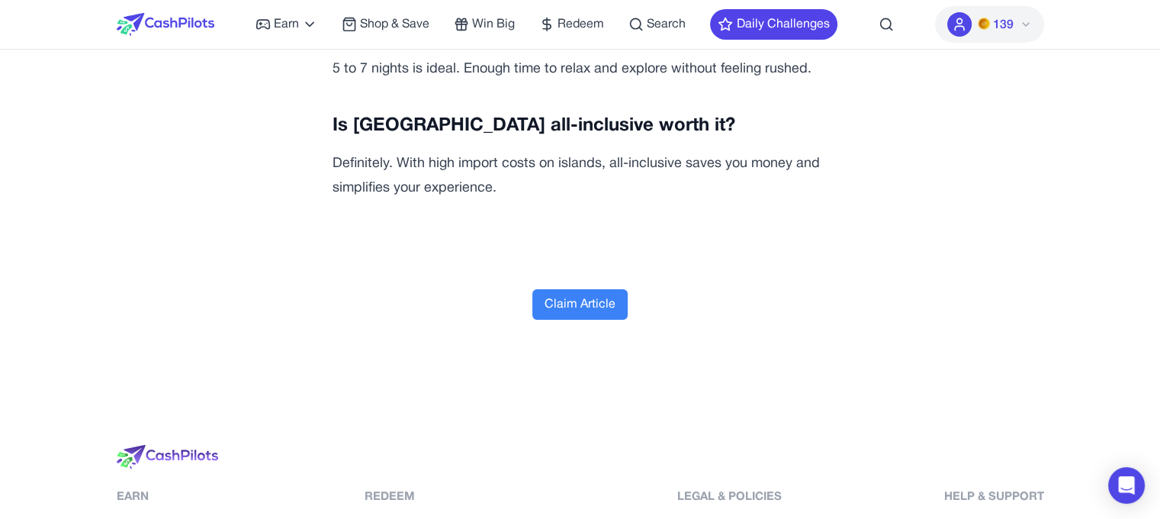
click at [604, 289] on button "Claim Article" at bounding box center [579, 304] width 95 height 31
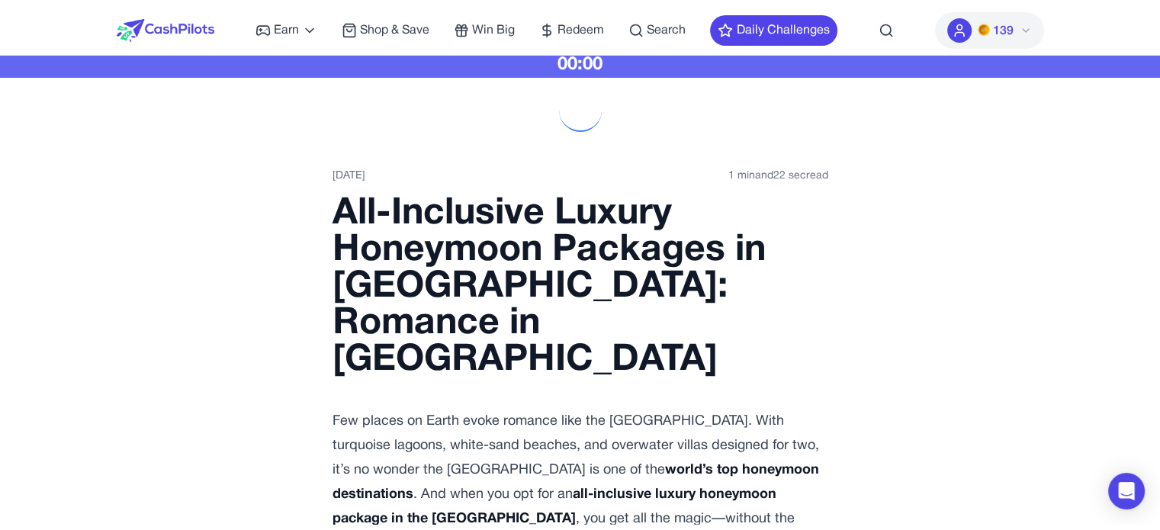
scroll to position [0, 0]
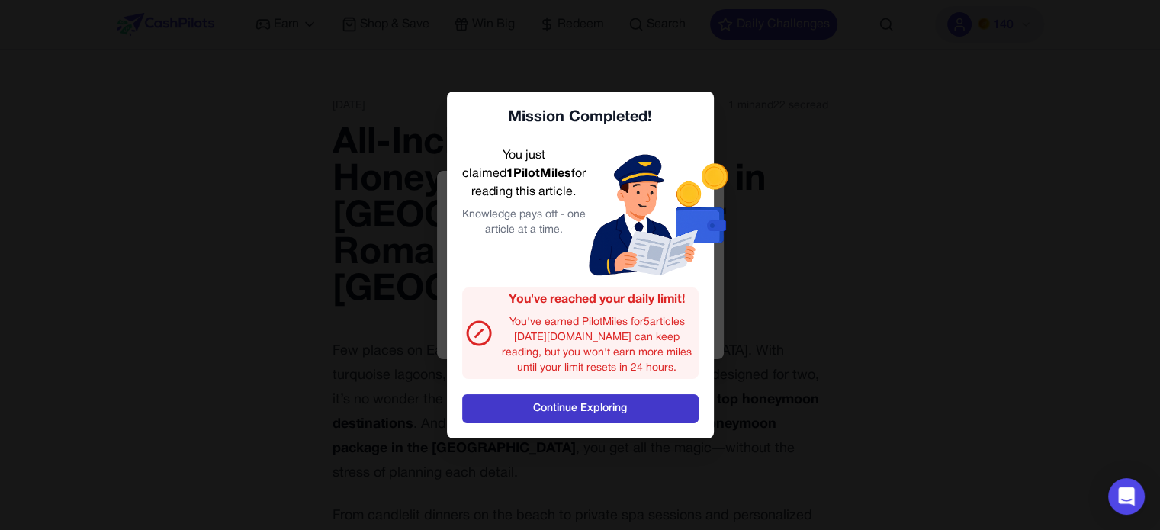
click at [579, 406] on link "Continue Exploring" at bounding box center [580, 408] width 236 height 29
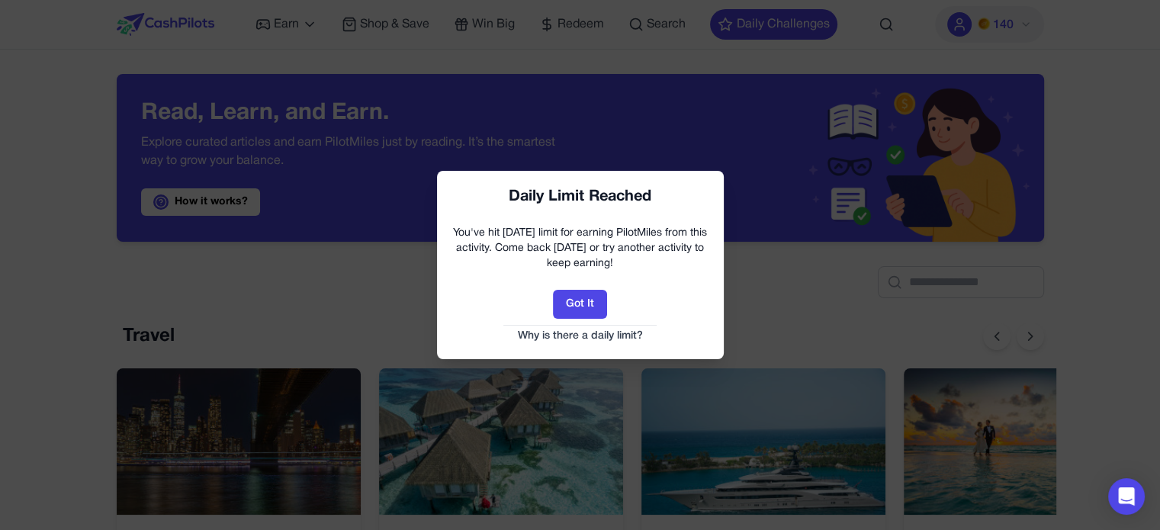
scroll to position [0, 12]
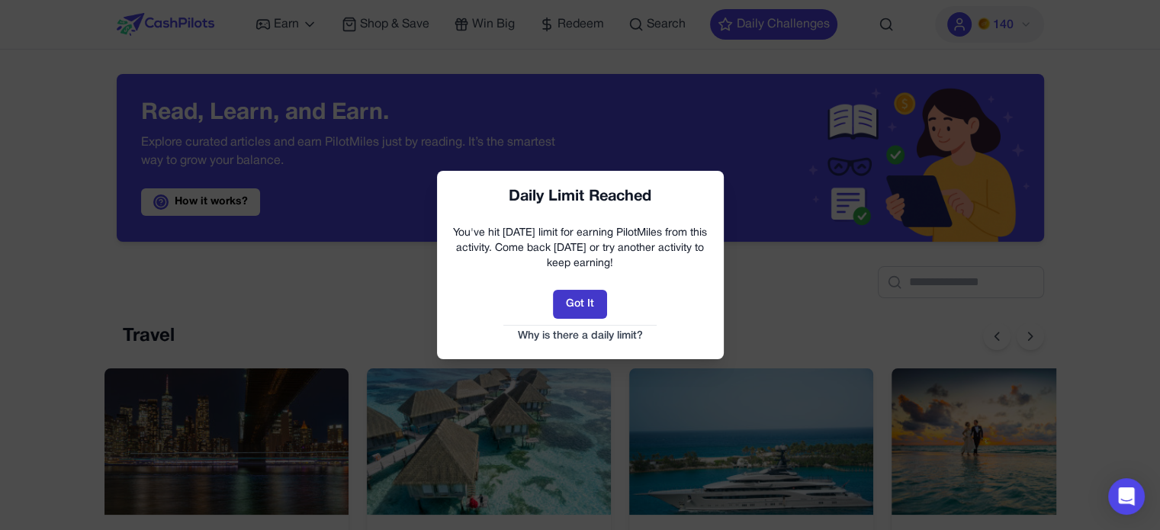
click at [580, 307] on button "Got It" at bounding box center [580, 304] width 54 height 29
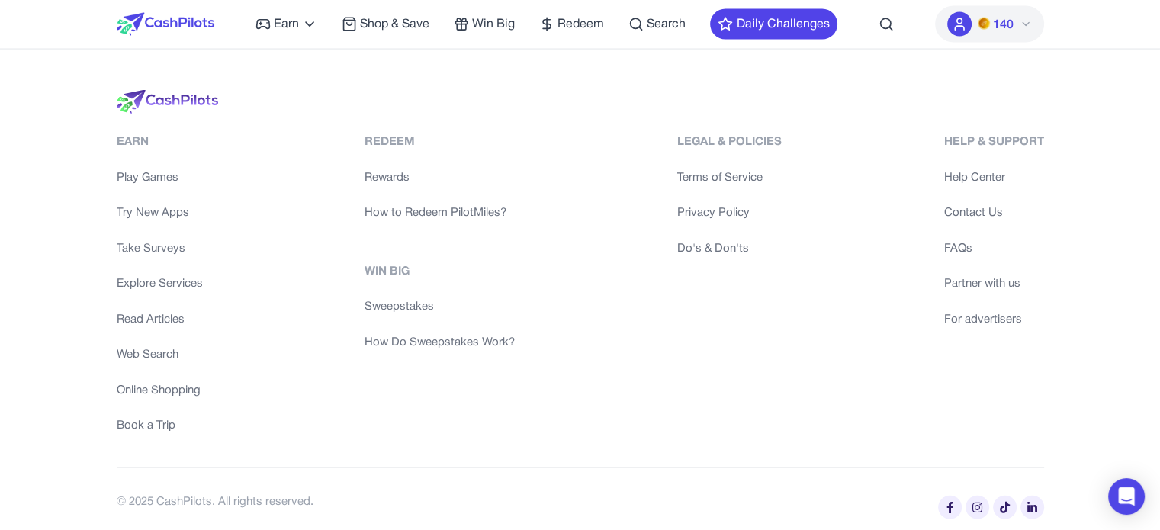
scroll to position [3168, 0]
drag, startPoint x: 743, startPoint y: 172, endPoint x: 1010, endPoint y: 347, distance: 319.6
click at [1028, 402] on div "Help & Support Help Center Contact Us FAQs Partner with us For advertisers" at bounding box center [993, 280] width 100 height 301
click at [965, 242] on link "FAQs" at bounding box center [993, 245] width 100 height 18
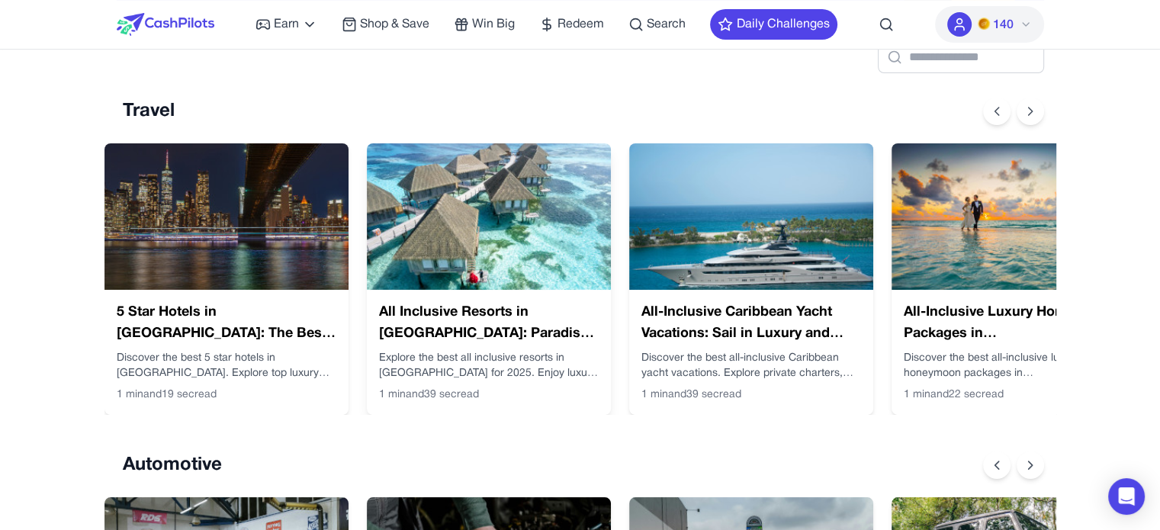
scroll to position [229, 0]
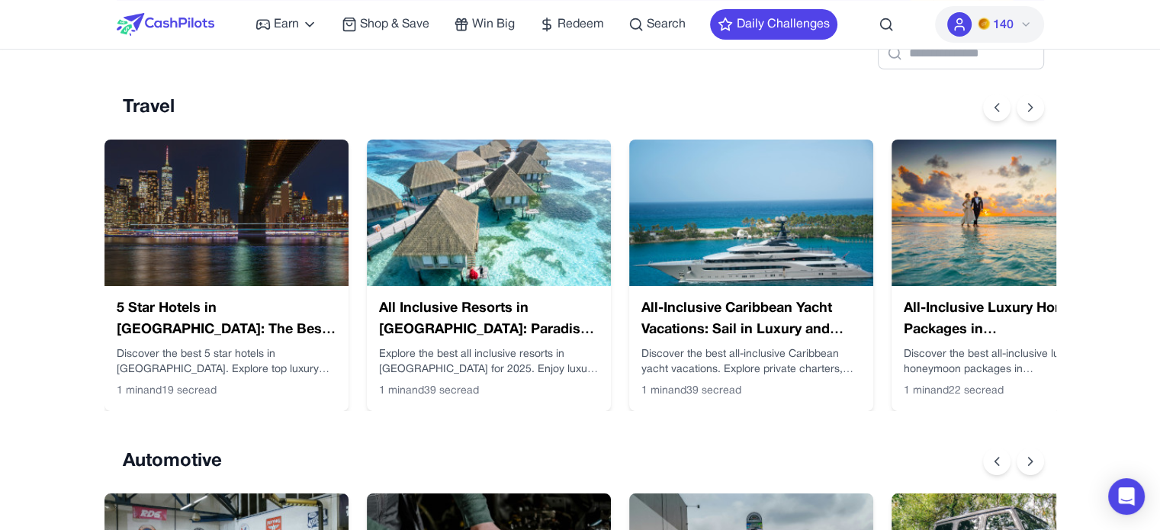
click at [516, 207] on img at bounding box center [489, 213] width 244 height 146
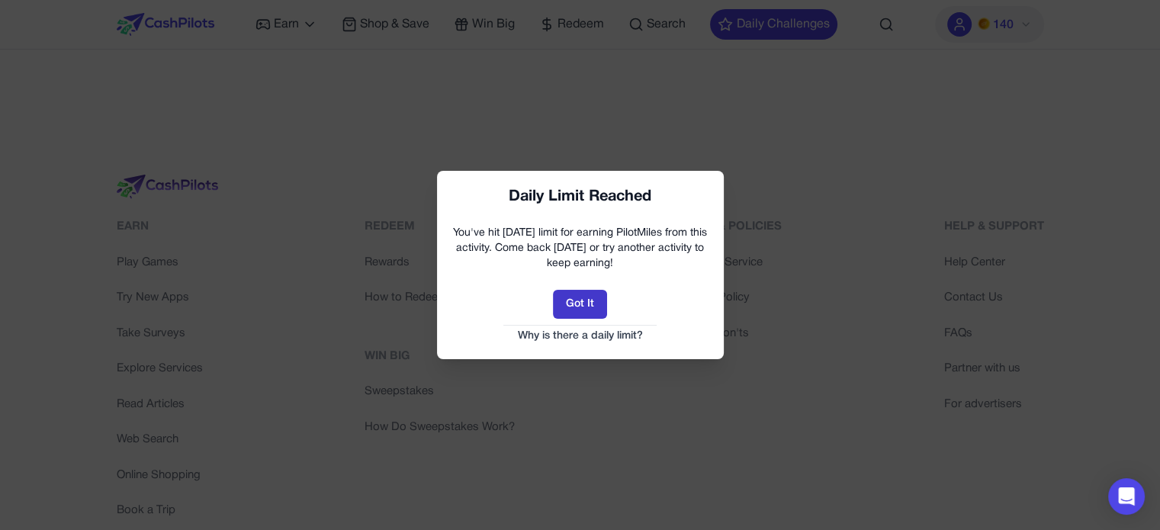
click at [572, 304] on button "Got It" at bounding box center [580, 304] width 54 height 29
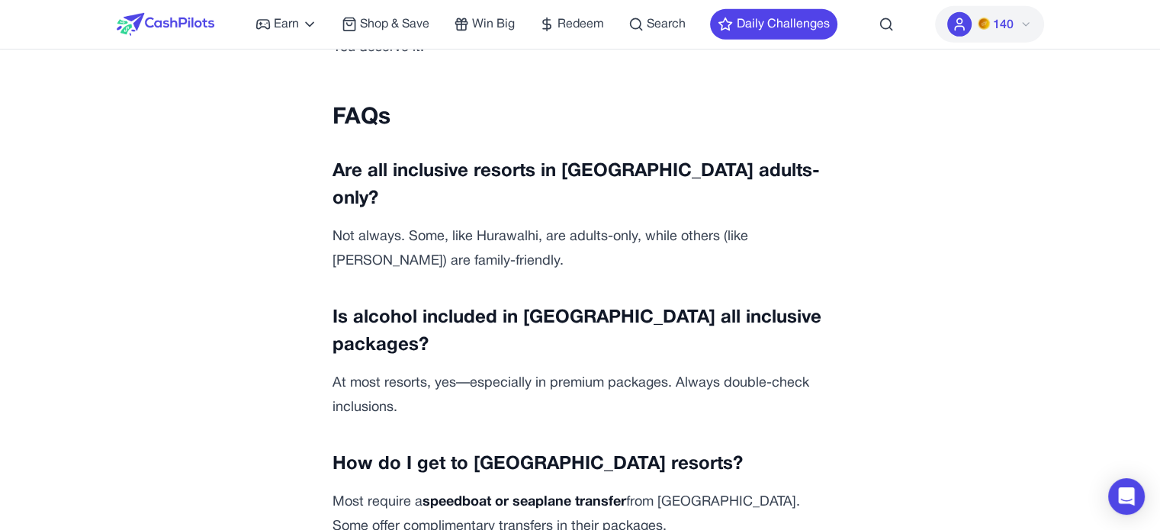
scroll to position [4798, 0]
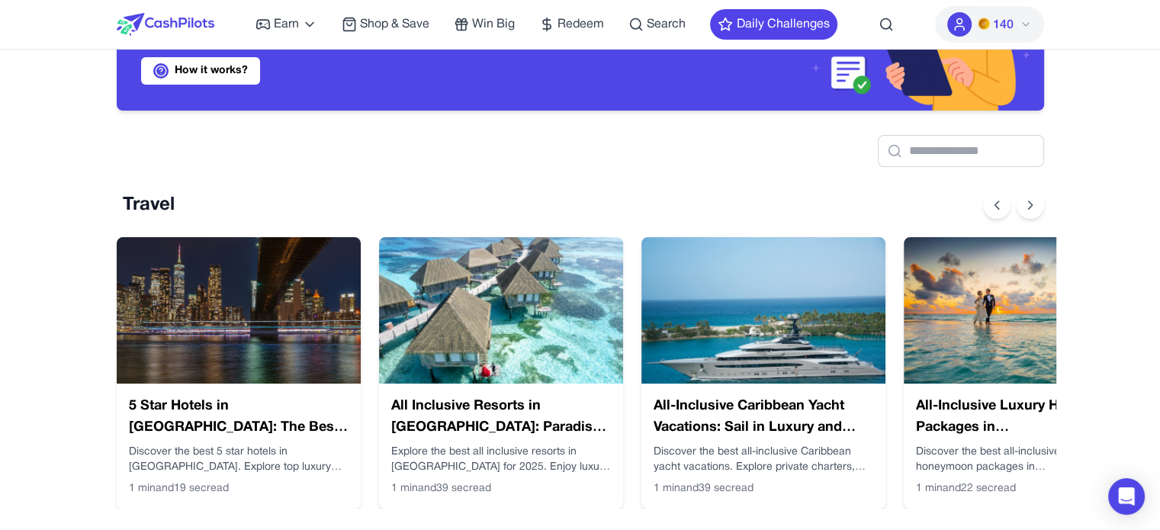
scroll to position [0, 12]
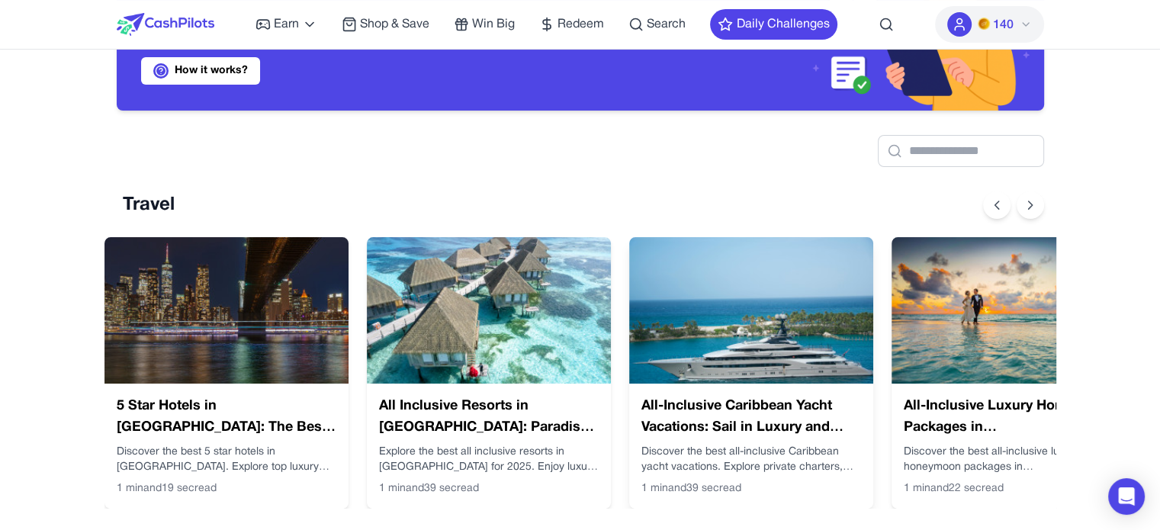
click at [765, 309] on img at bounding box center [751, 310] width 244 height 146
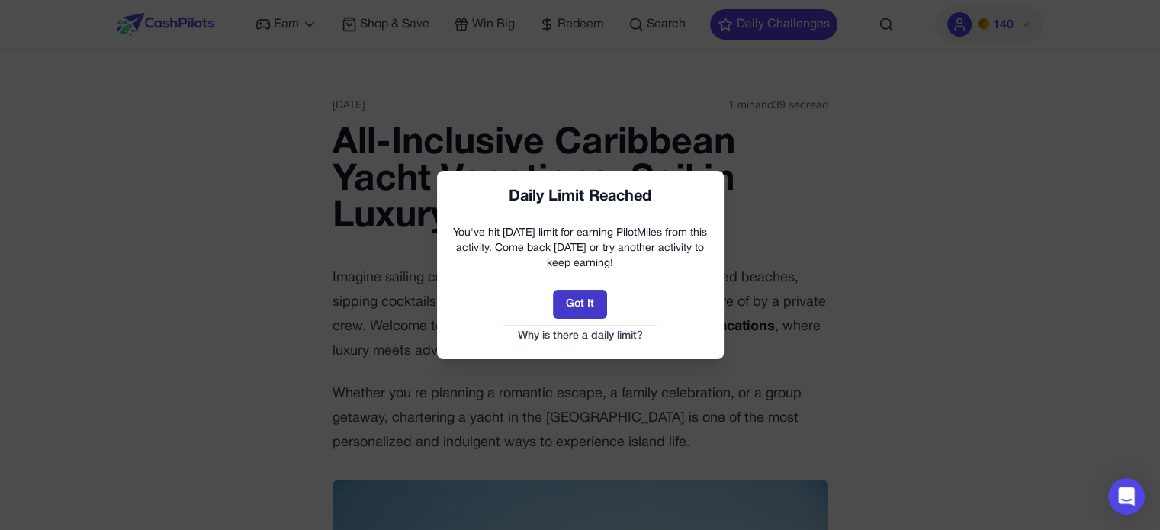
click at [585, 305] on button "Got It" at bounding box center [580, 304] width 54 height 29
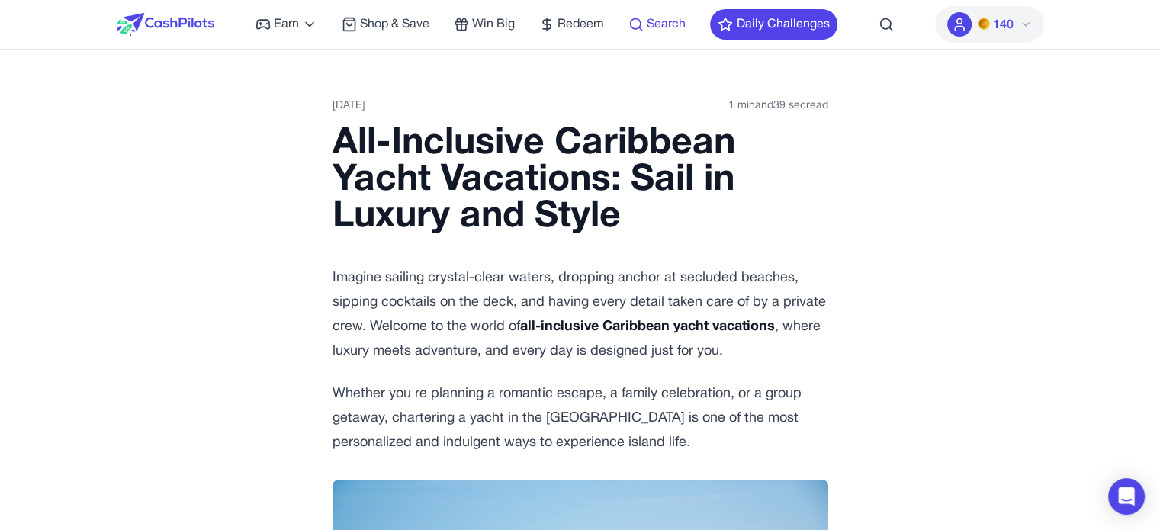
click at [652, 24] on span "Search" at bounding box center [666, 24] width 39 height 18
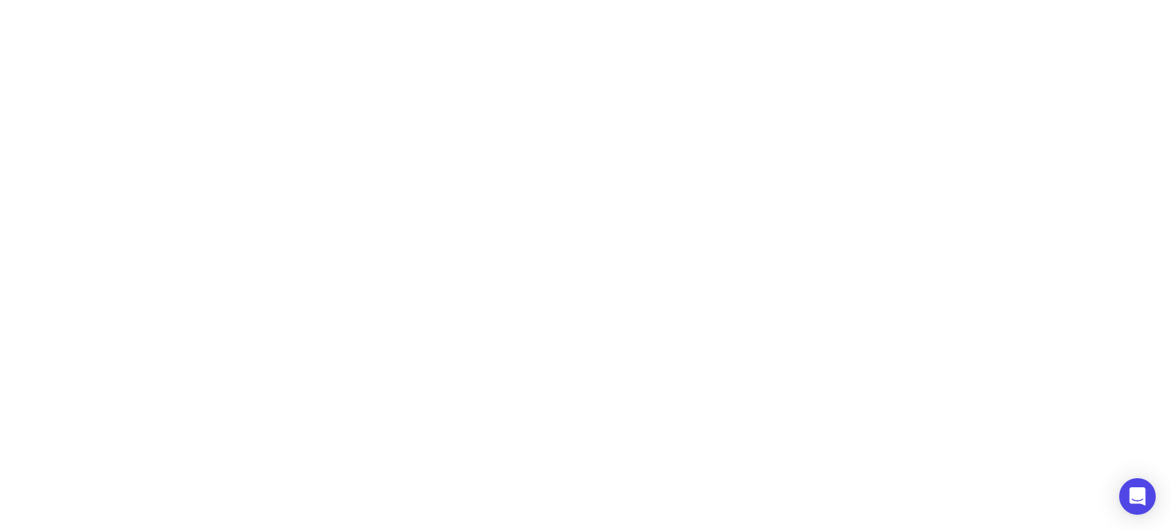
click at [48, 0] on html at bounding box center [585, 0] width 1171 height 0
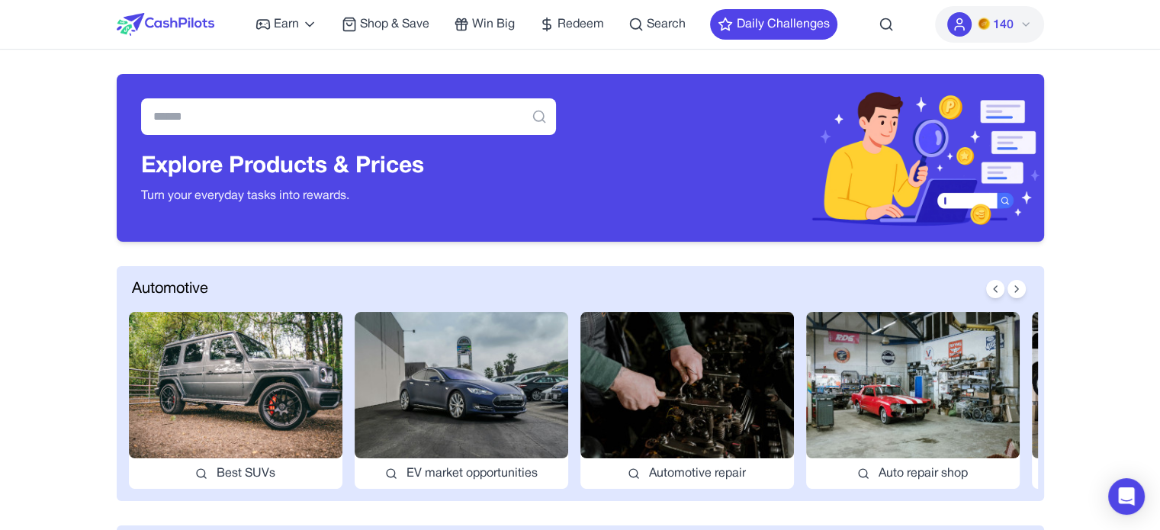
click at [178, 27] on img at bounding box center [166, 24] width 98 height 23
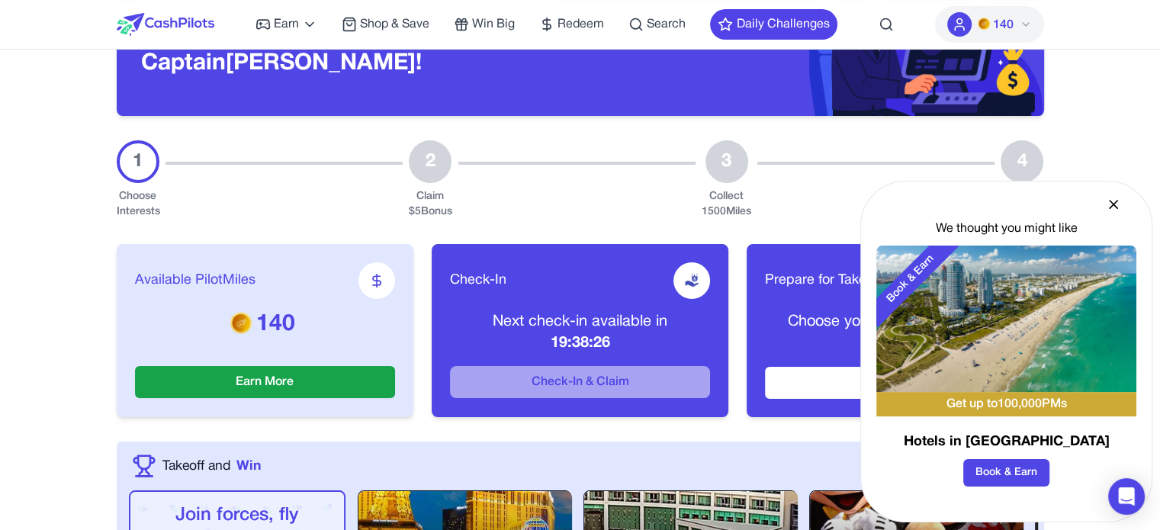
scroll to position [153, 0]
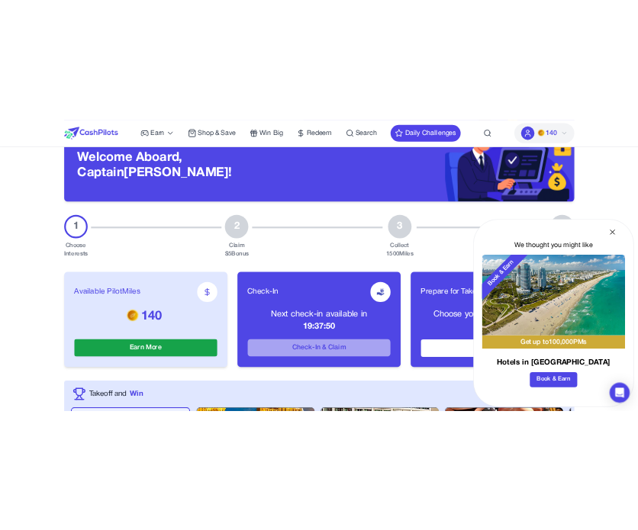
scroll to position [0, 0]
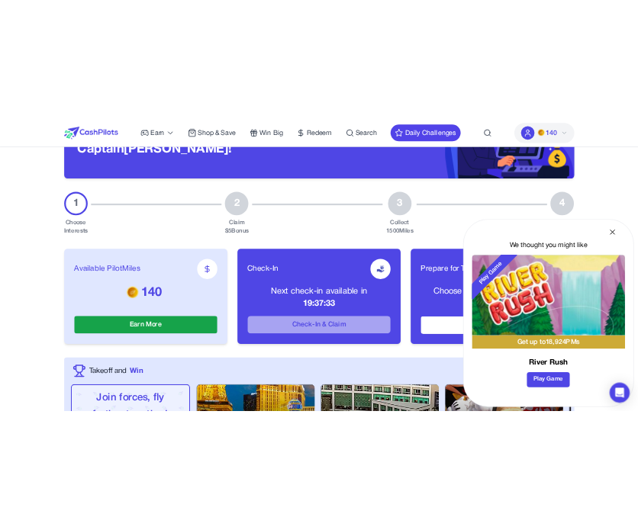
scroll to position [153, 0]
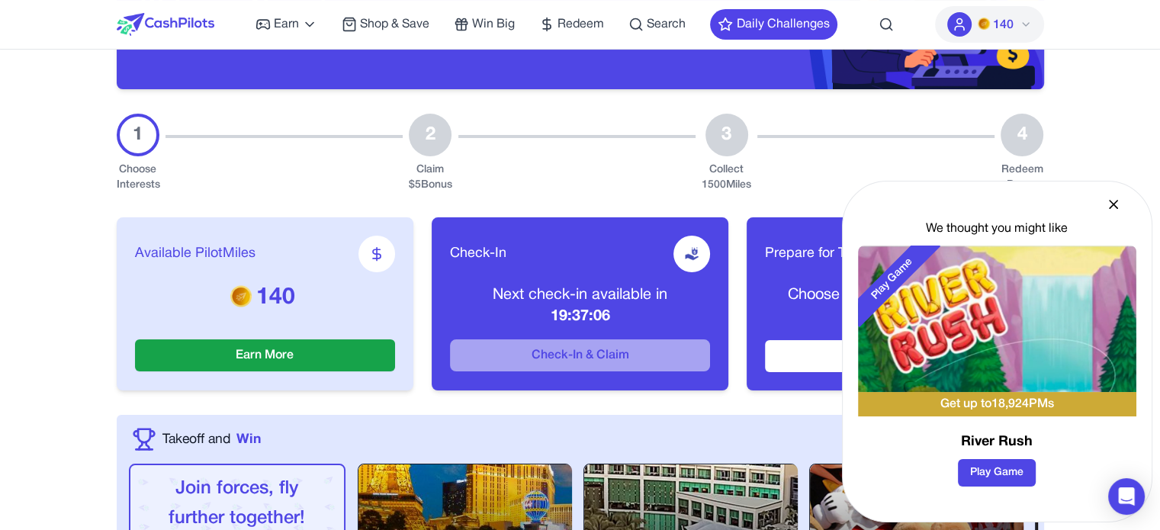
drag, startPoint x: 1074, startPoint y: 25, endPoint x: 1078, endPoint y: 40, distance: 15.9
click at [648, 24] on nav "Earn Play Games Enjoy fun games and earn Try New App Test new app for rewards T…" at bounding box center [580, 25] width 1160 height 50
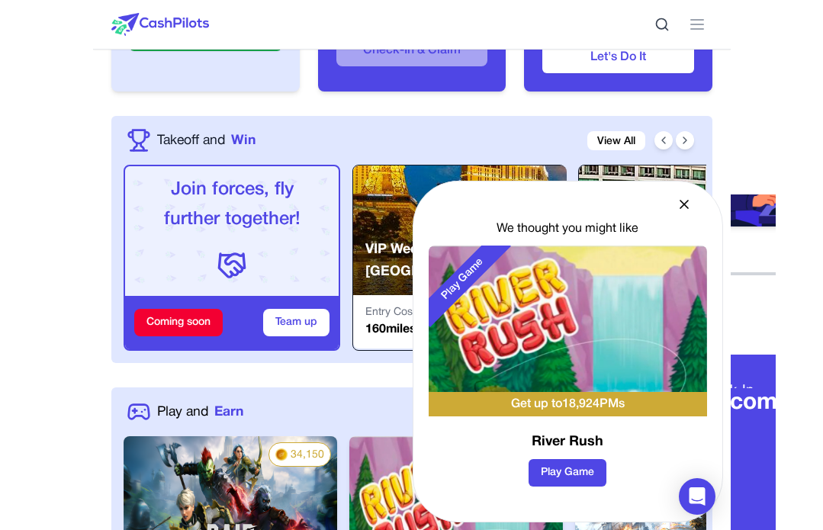
scroll to position [610, 0]
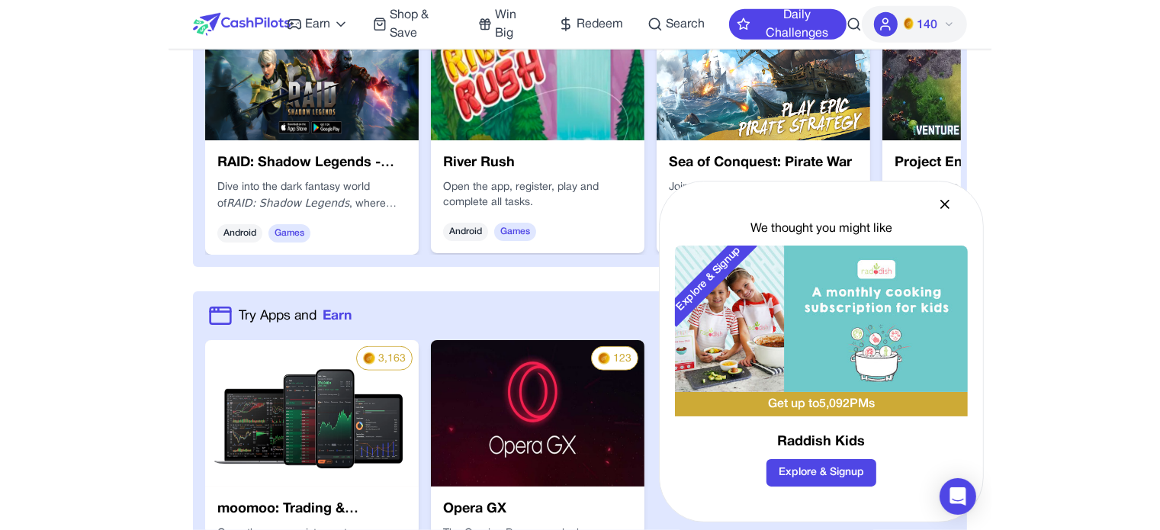
scroll to position [894, 0]
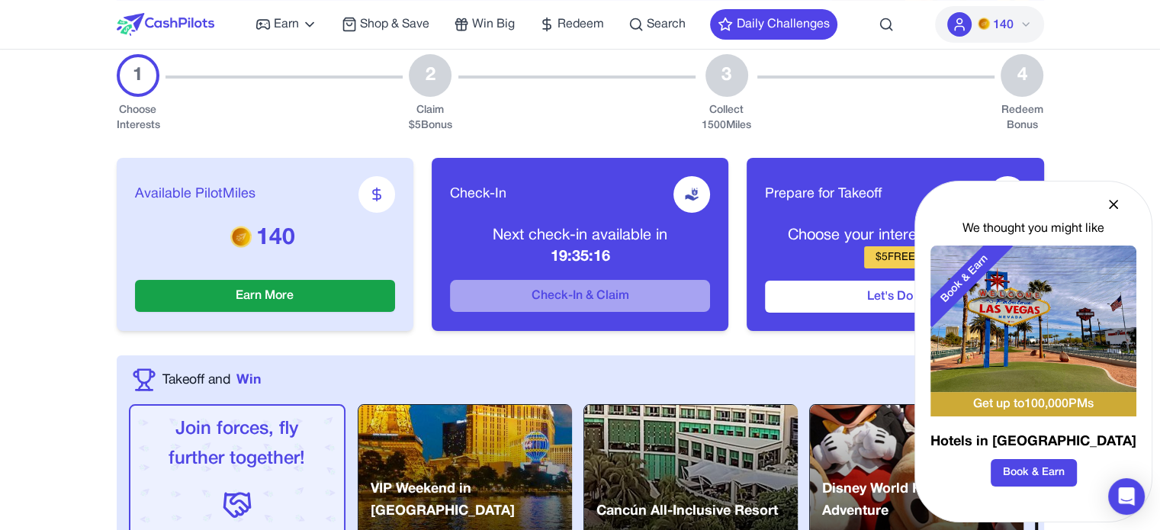
scroll to position [229, 0]
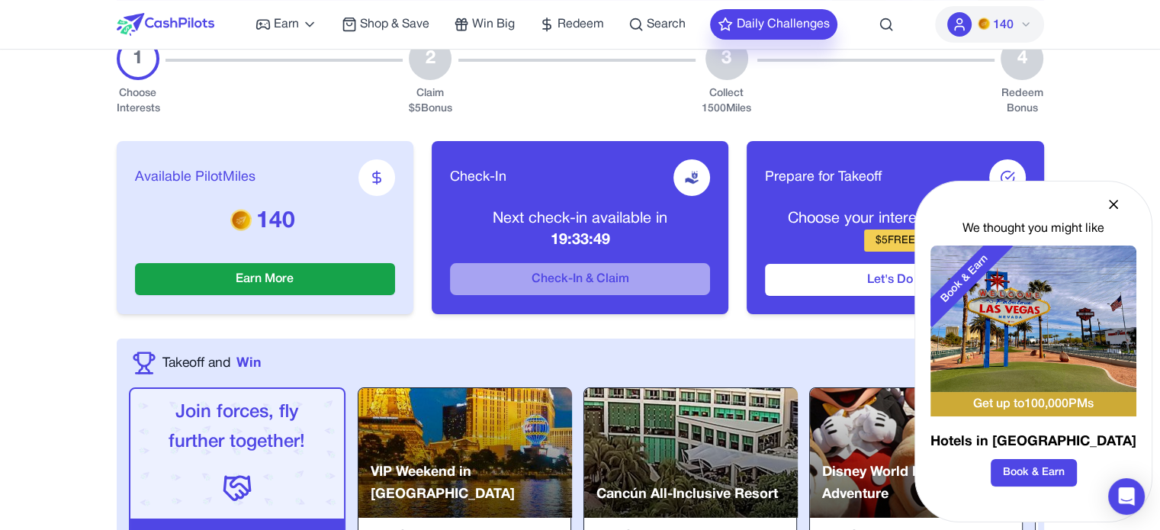
click at [740, 10] on button "Daily Challenges" at bounding box center [773, 24] width 127 height 31
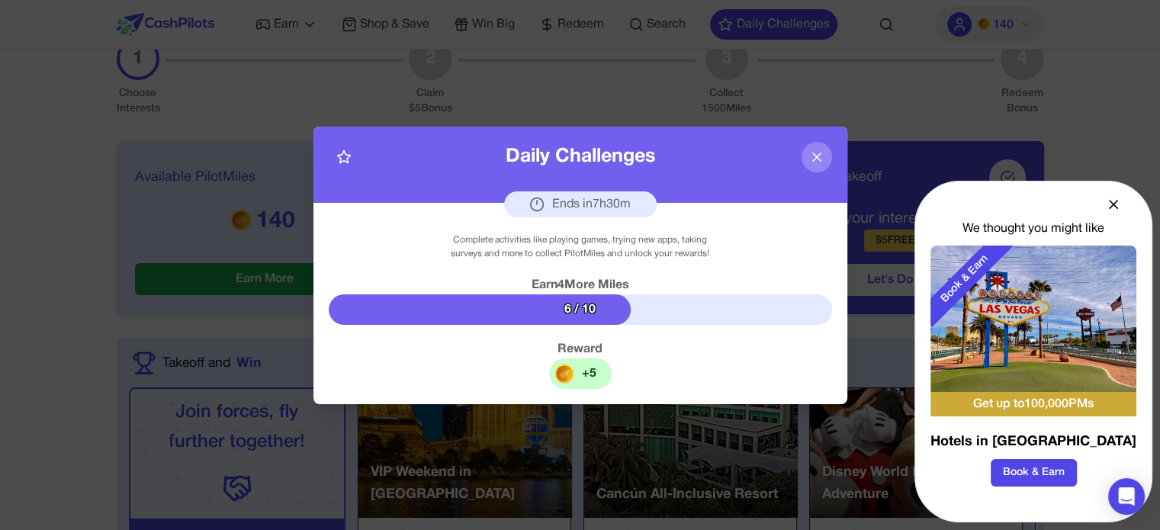
click at [820, 158] on icon at bounding box center [816, 156] width 15 height 15
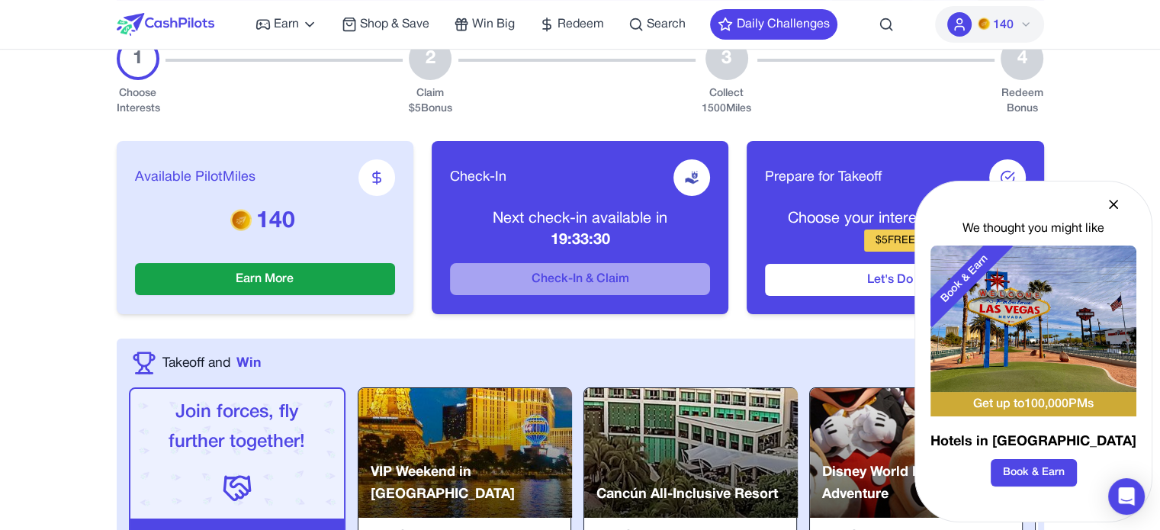
click at [1110, 203] on icon at bounding box center [1114, 205] width 8 height 8
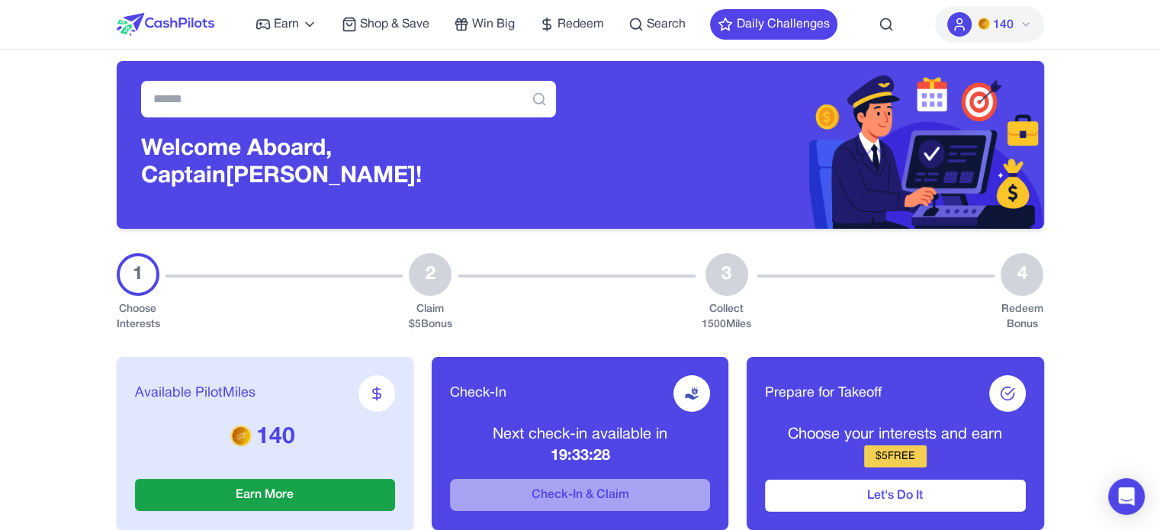
scroll to position [0, 0]
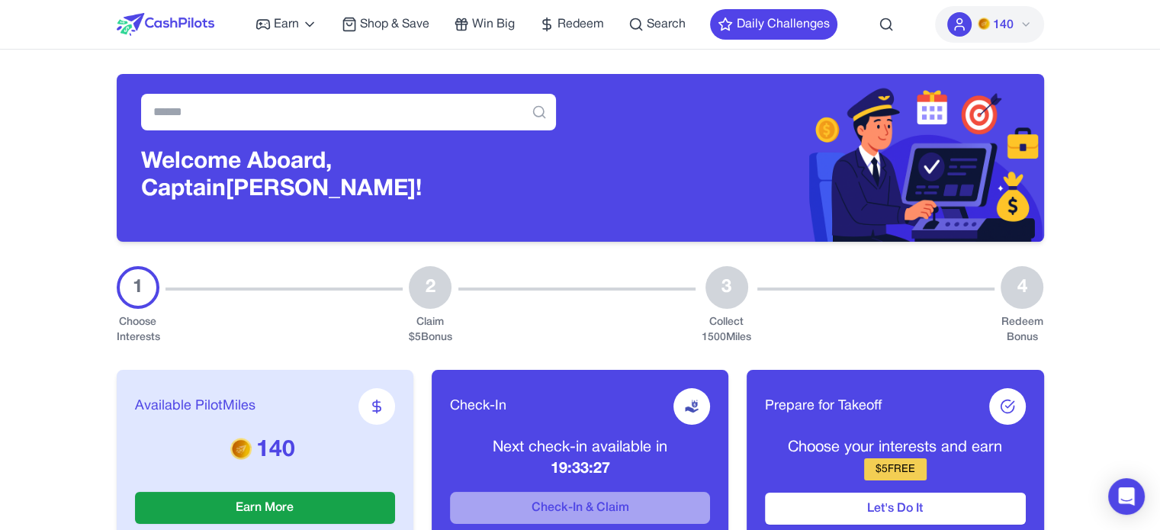
drag, startPoint x: 1023, startPoint y: 280, endPoint x: 1010, endPoint y: 280, distance: 13.0
click at [1010, 280] on div "4" at bounding box center [1021, 287] width 43 height 43
click at [1029, 289] on div "4" at bounding box center [1021, 287] width 43 height 43
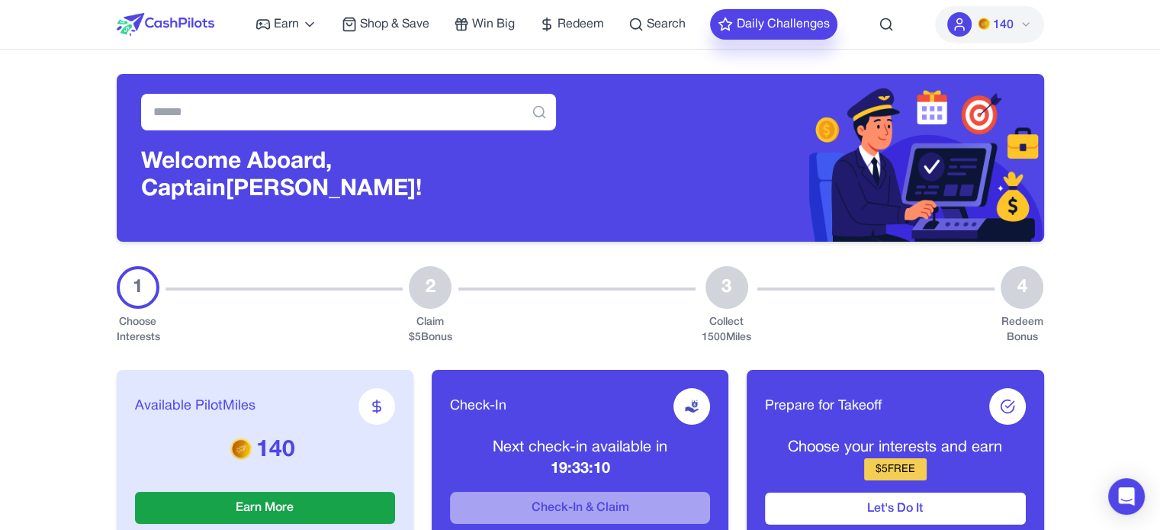
click at [737, 24] on button "Daily Challenges" at bounding box center [773, 24] width 127 height 31
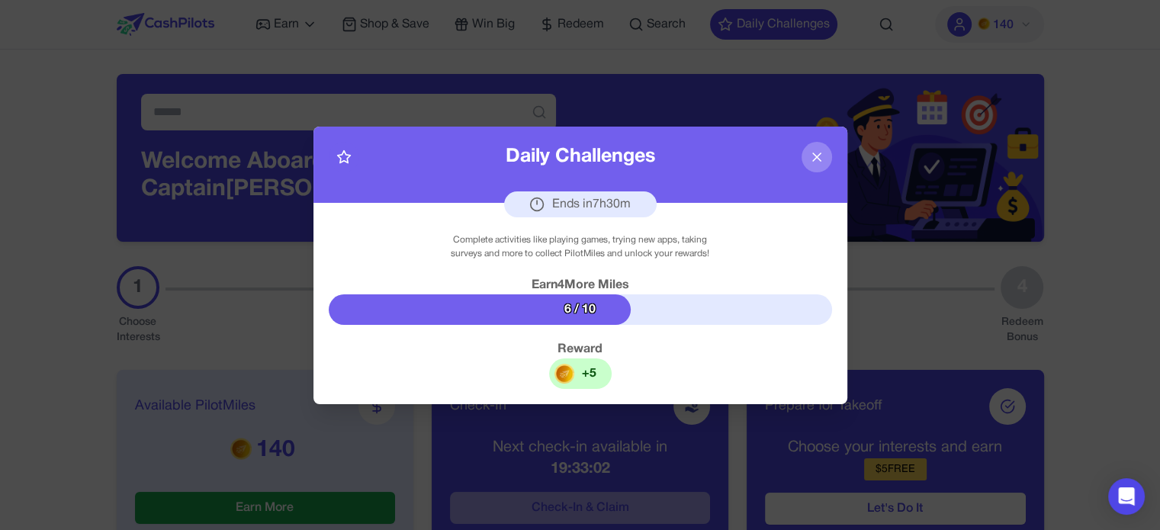
click at [817, 146] on button at bounding box center [816, 157] width 31 height 31
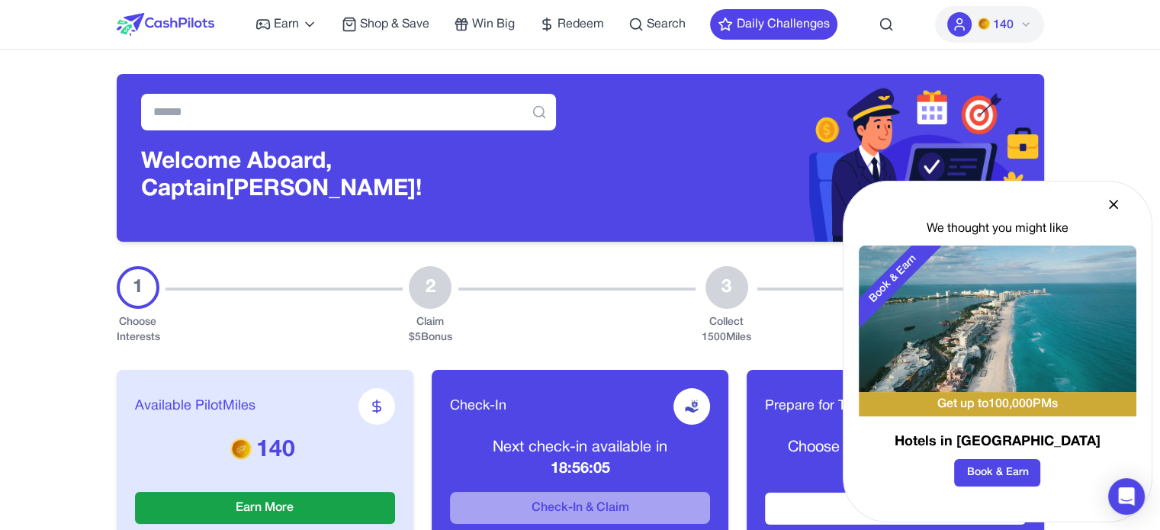
click at [1110, 201] on icon at bounding box center [1114, 205] width 8 height 8
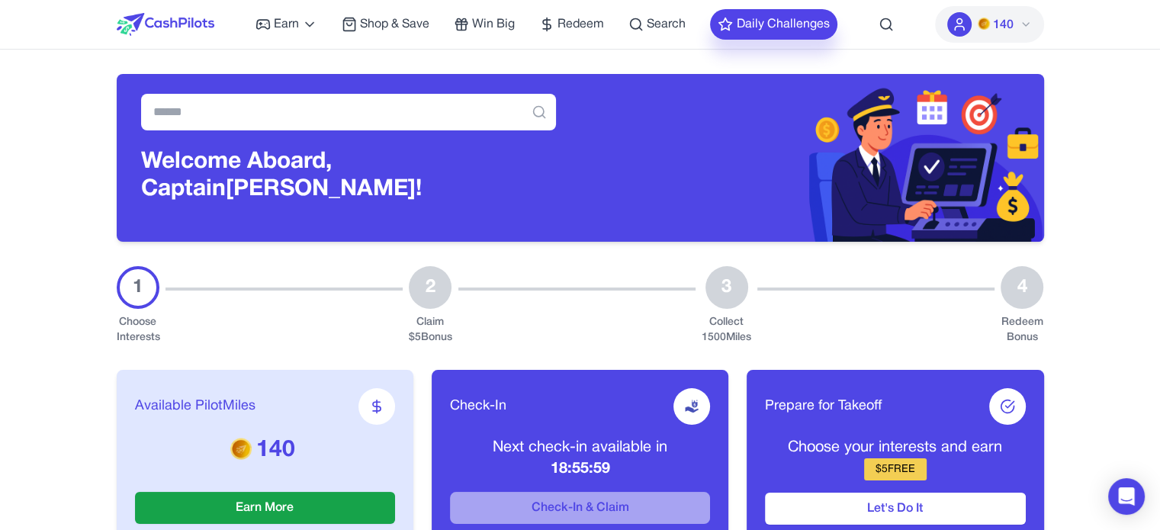
click at [807, 24] on button "Daily Challenges" at bounding box center [773, 24] width 127 height 31
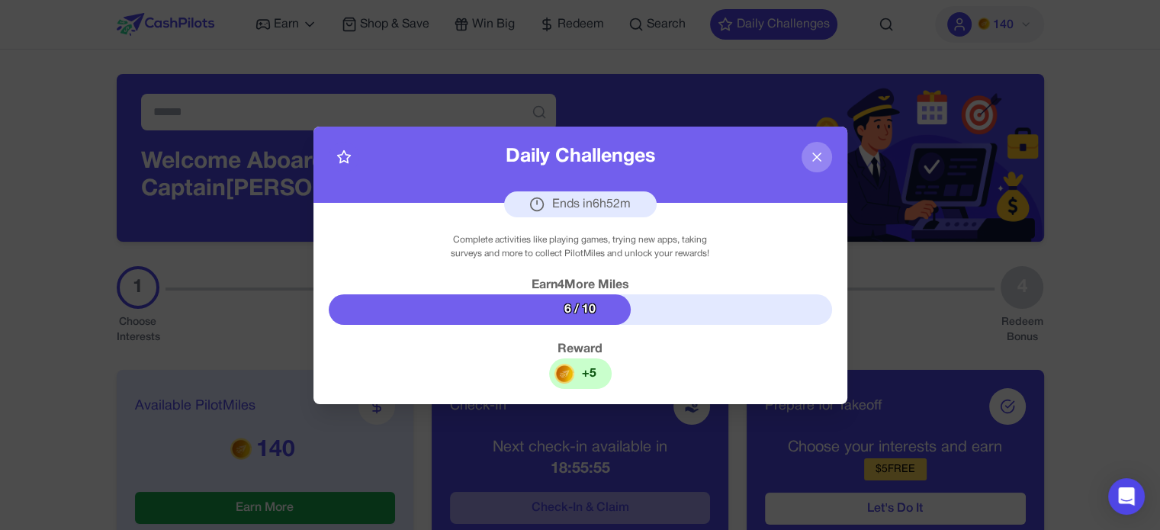
click at [821, 152] on icon at bounding box center [816, 156] width 15 height 15
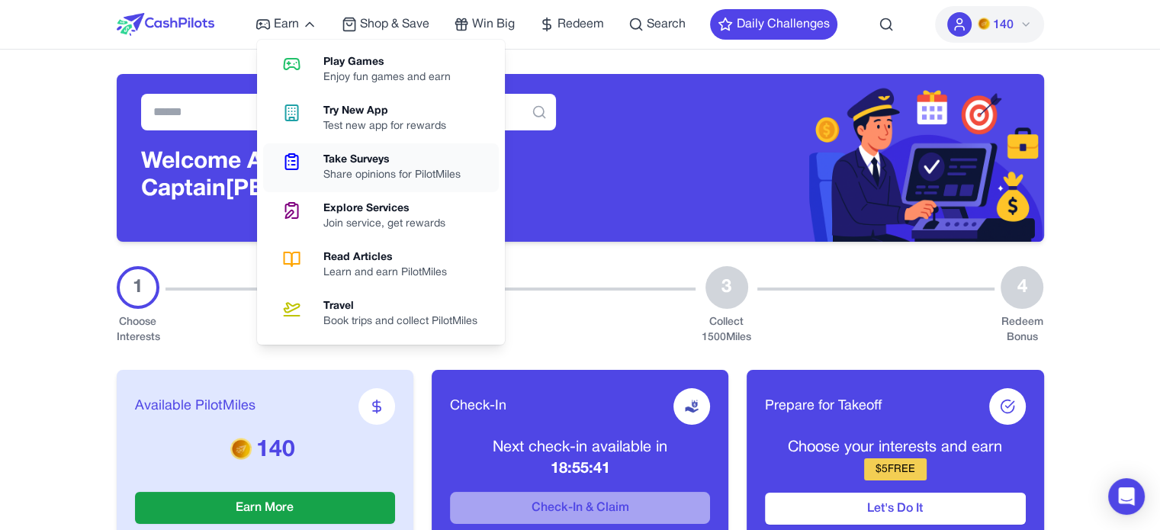
click at [408, 173] on div "Share opinions for PilotMiles" at bounding box center [397, 175] width 149 height 15
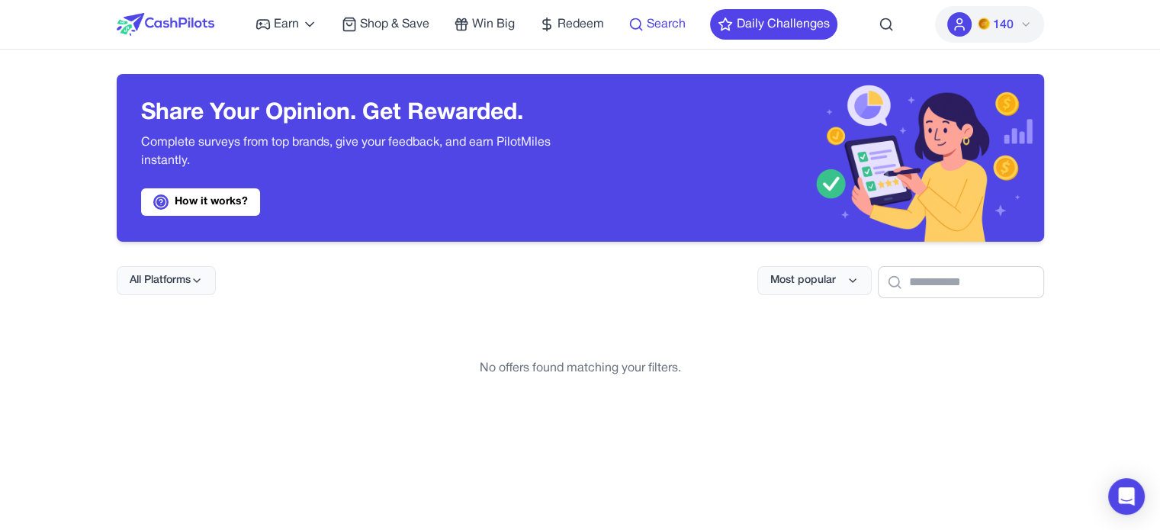
click at [644, 24] on link "Search" at bounding box center [656, 24] width 57 height 18
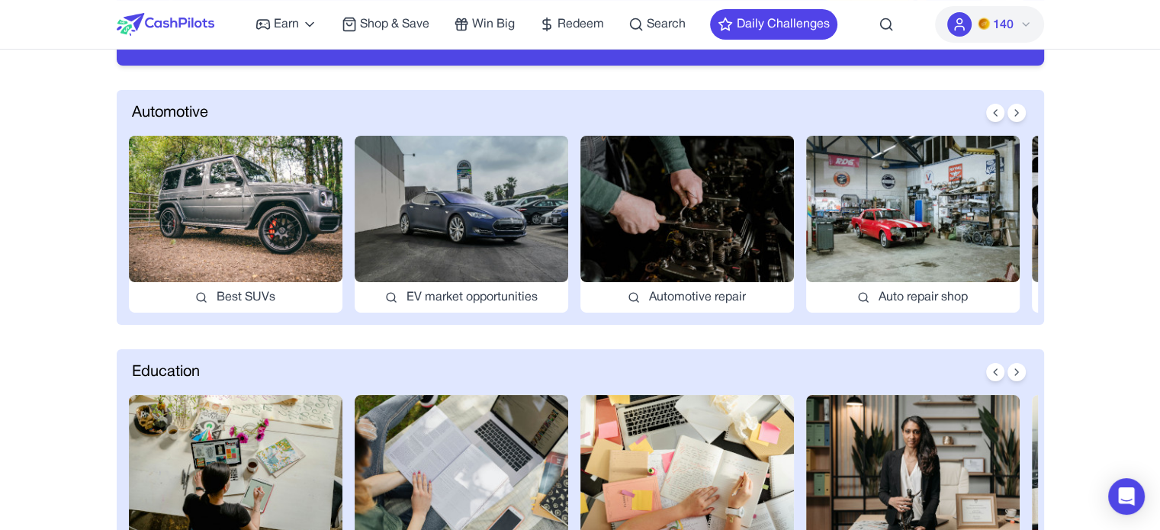
scroll to position [174, 0]
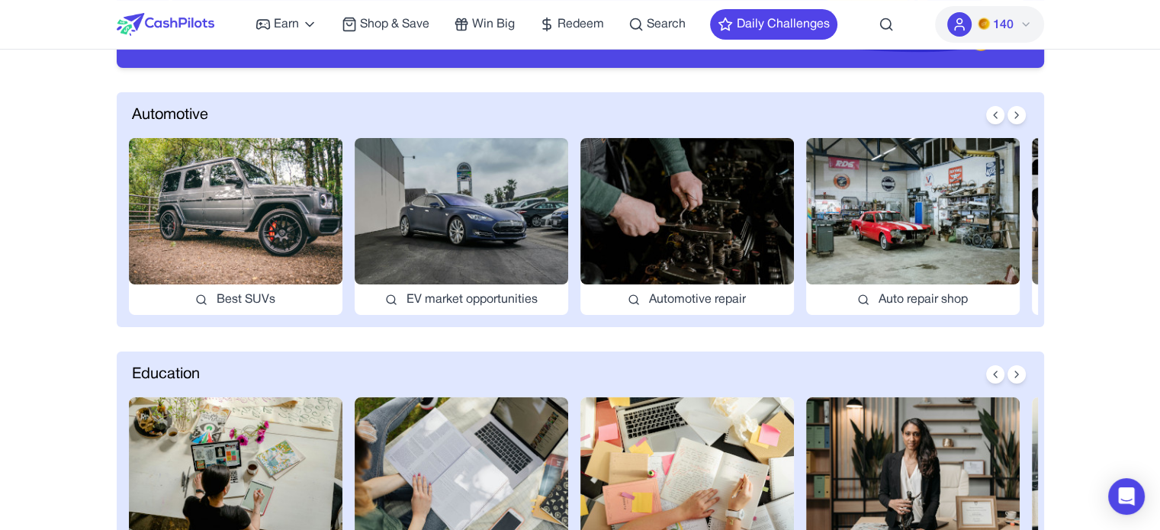
click at [299, 184] on img at bounding box center [236, 211] width 214 height 146
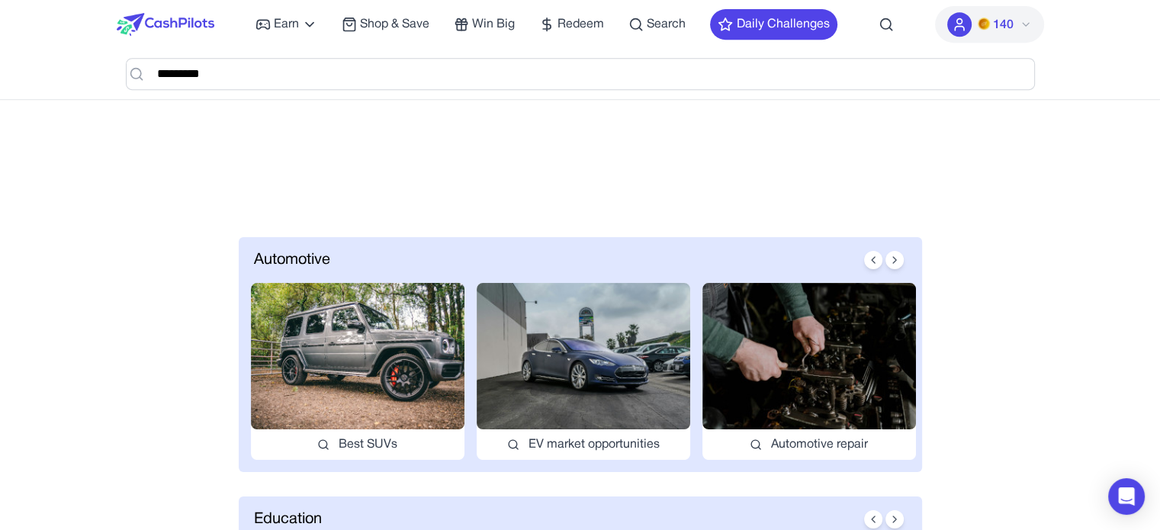
scroll to position [721, 0]
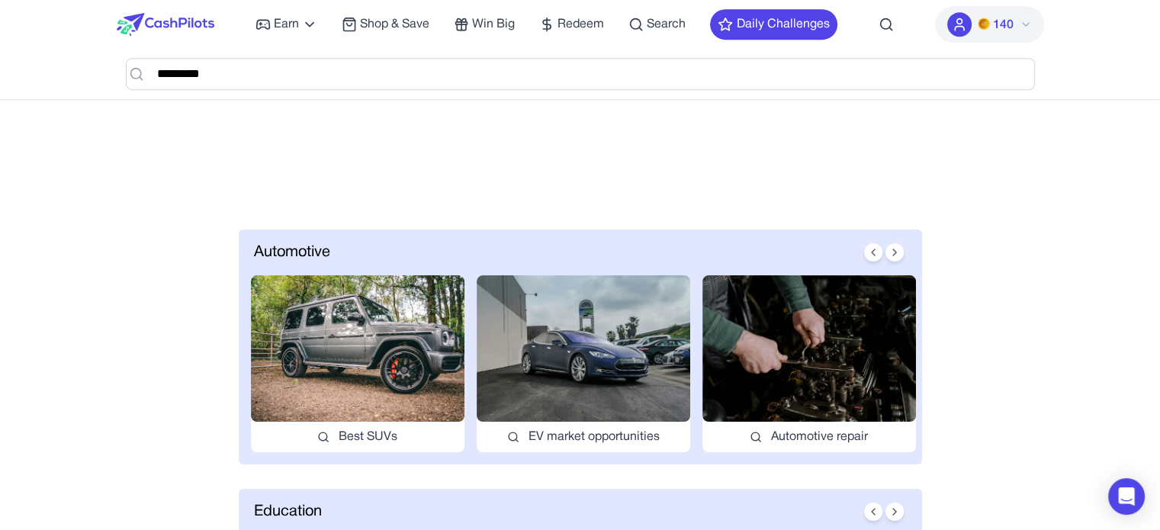
click at [553, 365] on img at bounding box center [584, 348] width 214 height 146
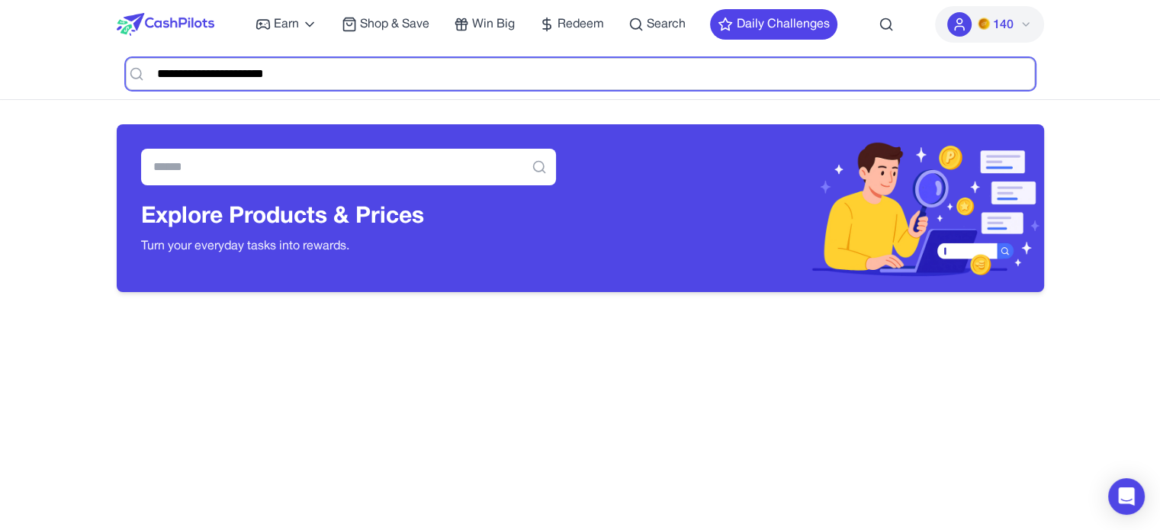
click at [500, 72] on input "**********" at bounding box center [580, 74] width 909 height 32
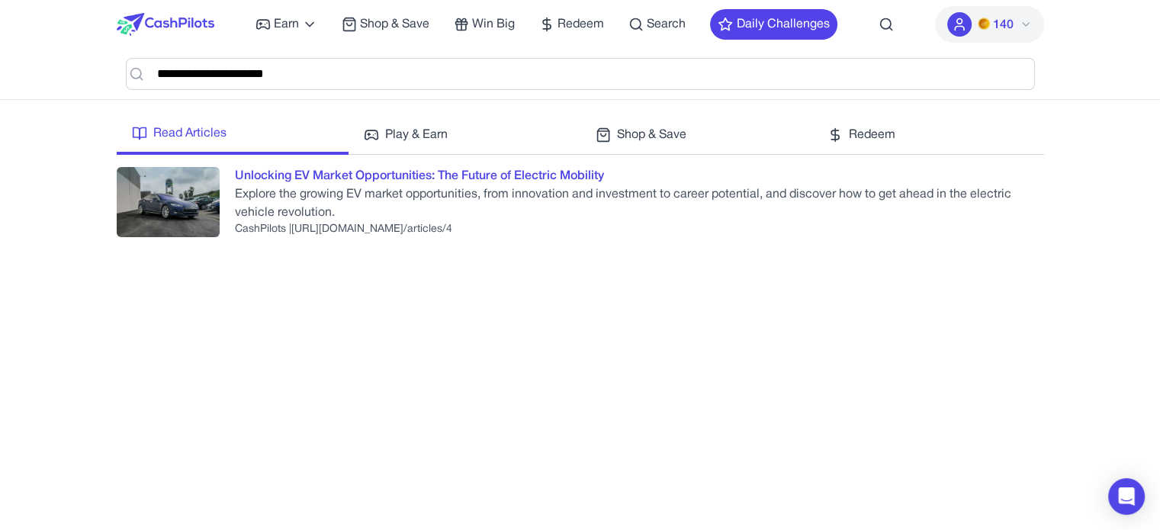
click at [438, 174] on div "Unlocking EV Market Opportunities: The Future of Electric Mobility" at bounding box center [419, 176] width 369 height 18
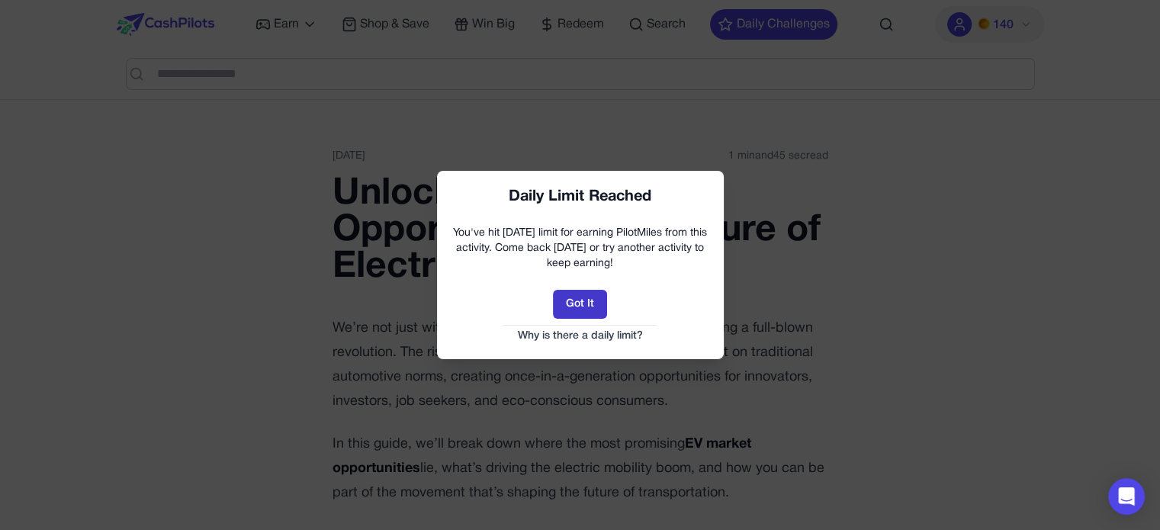
click at [584, 301] on button "Got It" at bounding box center [580, 304] width 54 height 29
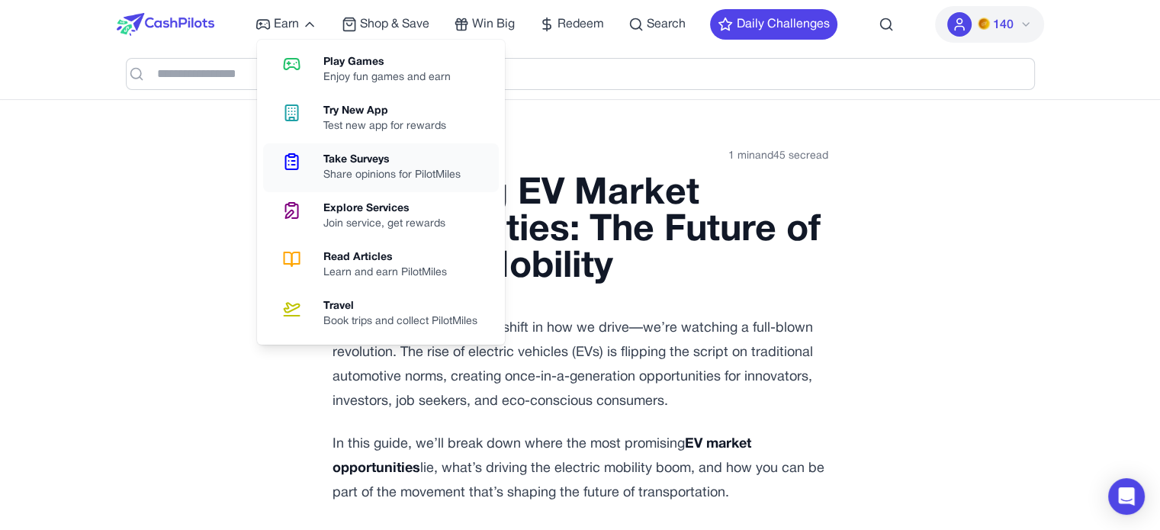
click at [358, 175] on div "Share opinions for PilotMiles" at bounding box center [397, 175] width 149 height 15
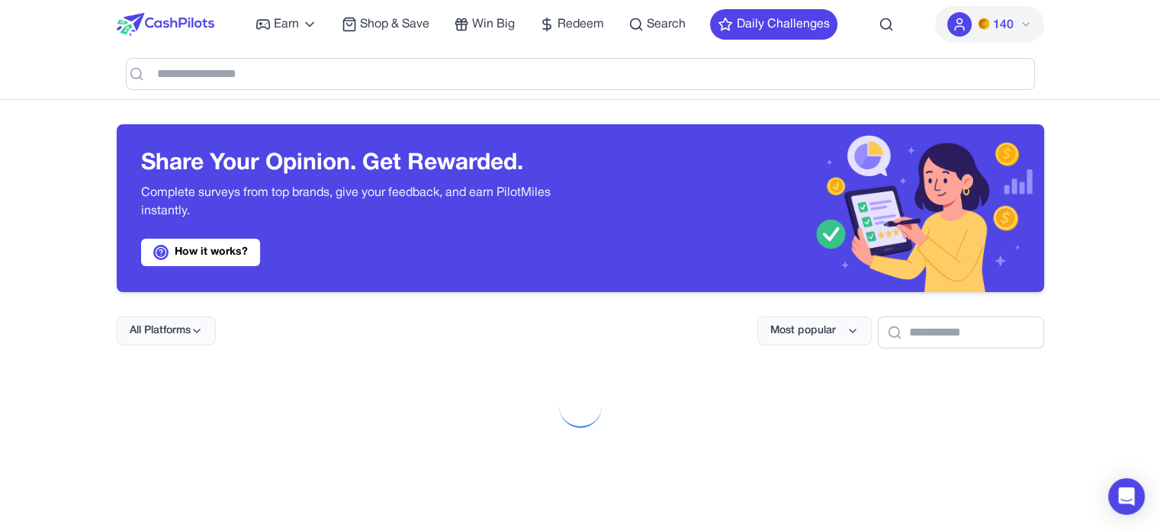
click at [169, 33] on img at bounding box center [166, 24] width 98 height 23
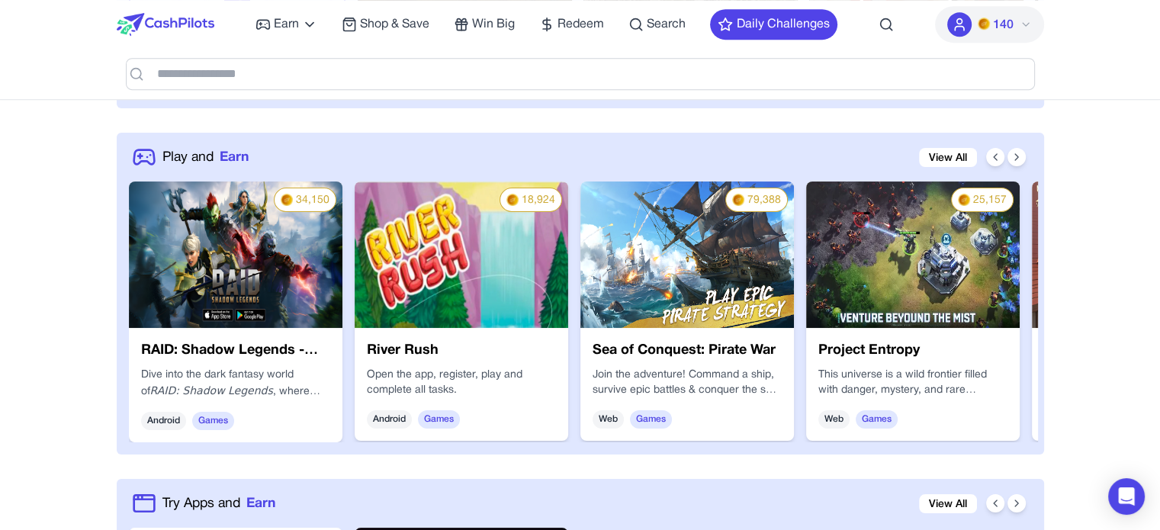
scroll to position [753, 0]
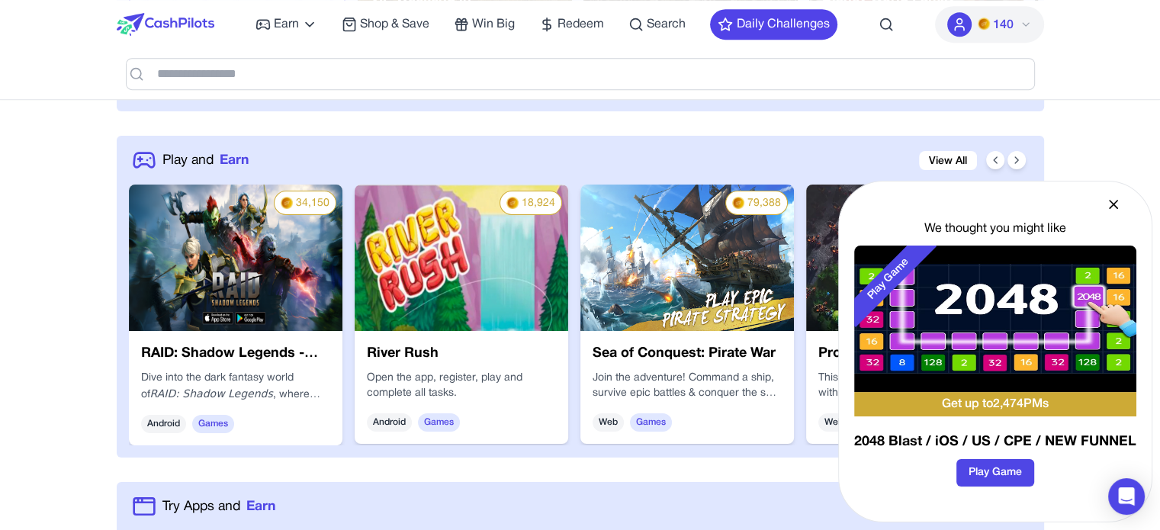
drag, startPoint x: 40, startPoint y: 219, endPoint x: 1110, endPoint y: 202, distance: 1070.8
click at [1110, 202] on icon at bounding box center [1113, 204] width 15 height 15
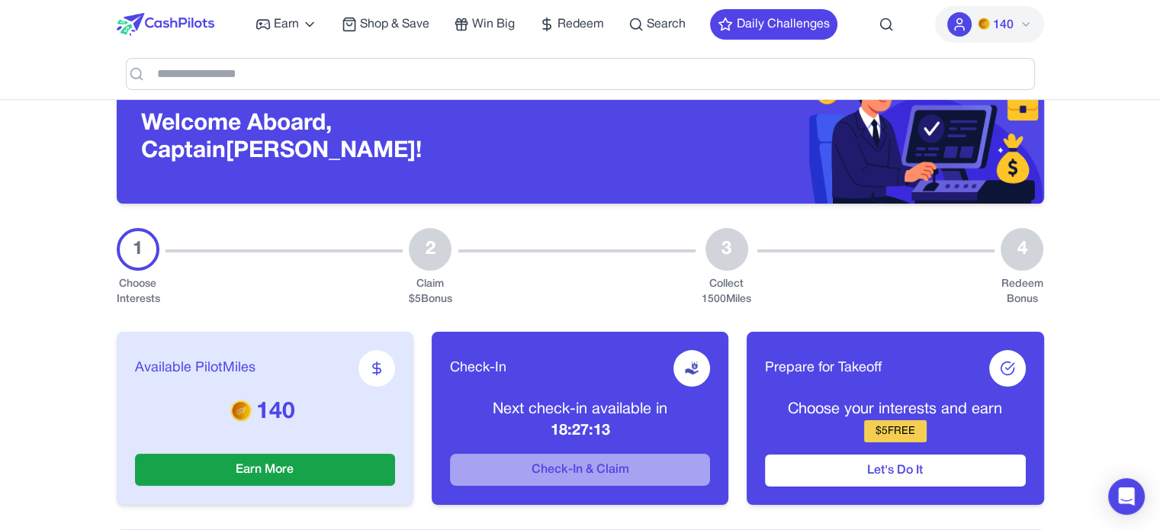
scroll to position [153, 0]
